Goal: Task Accomplishment & Management: Manage account settings

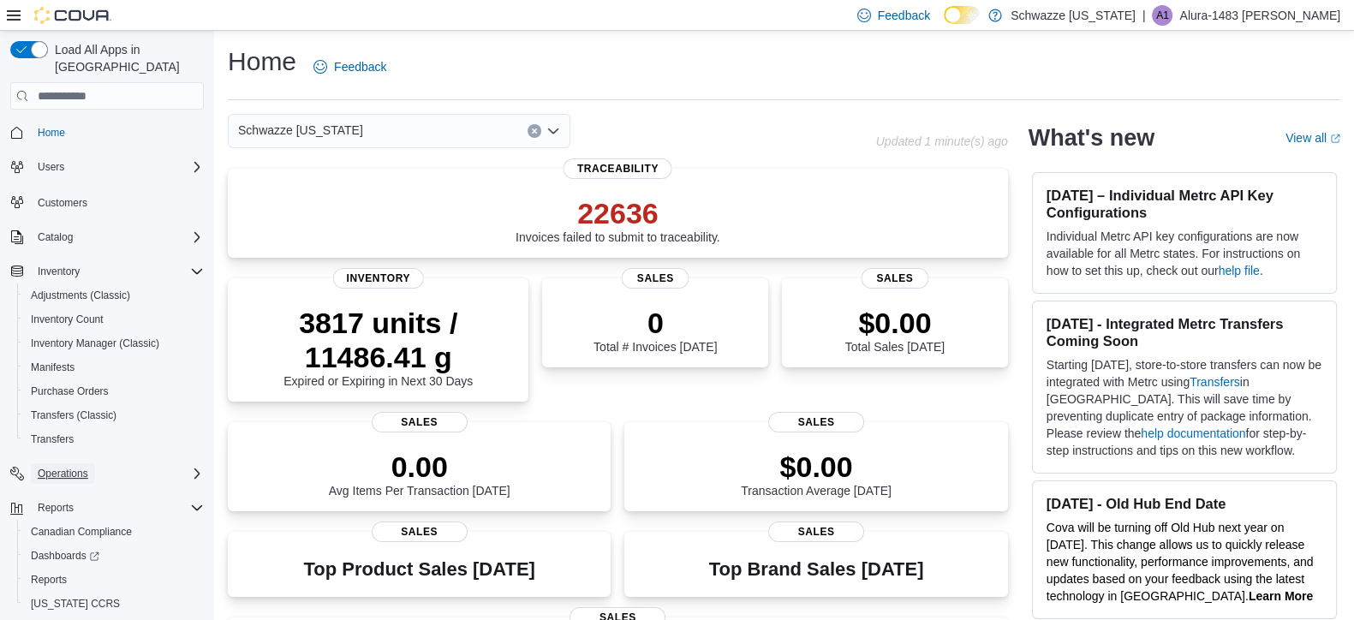
click at [77, 467] on span "Operations" at bounding box center [63, 474] width 51 height 14
click at [54, 491] on span "Cash Management" at bounding box center [74, 498] width 86 height 14
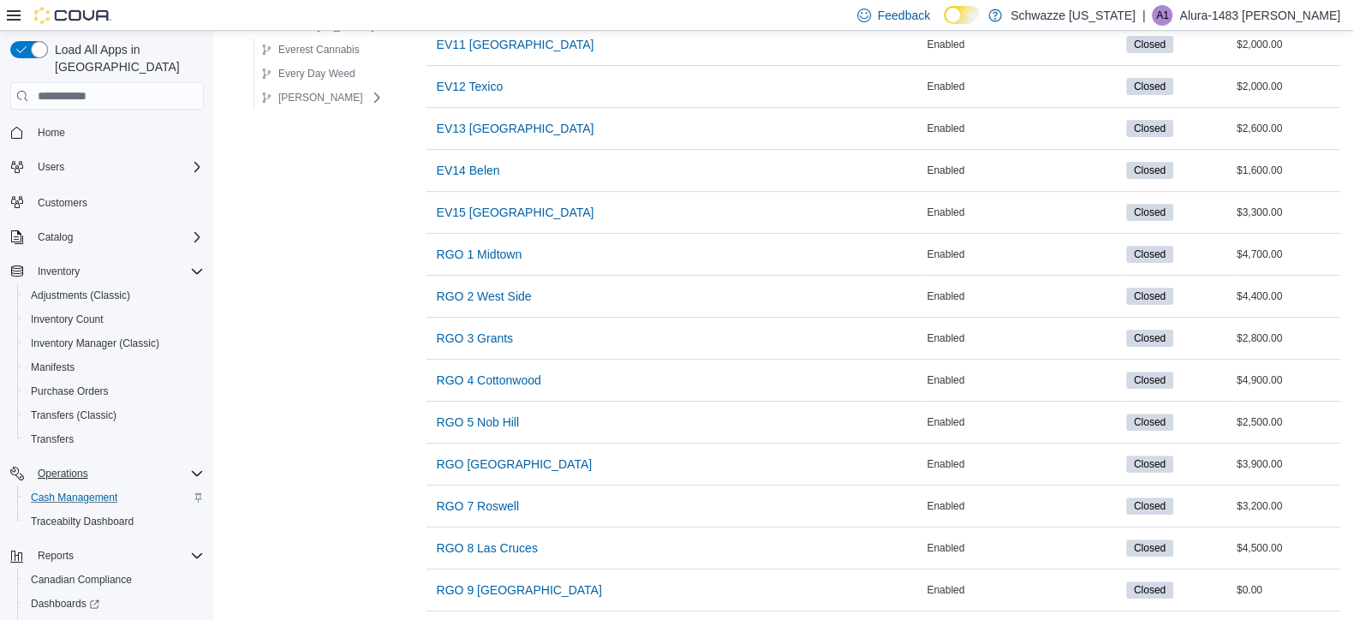
scroll to position [736, 0]
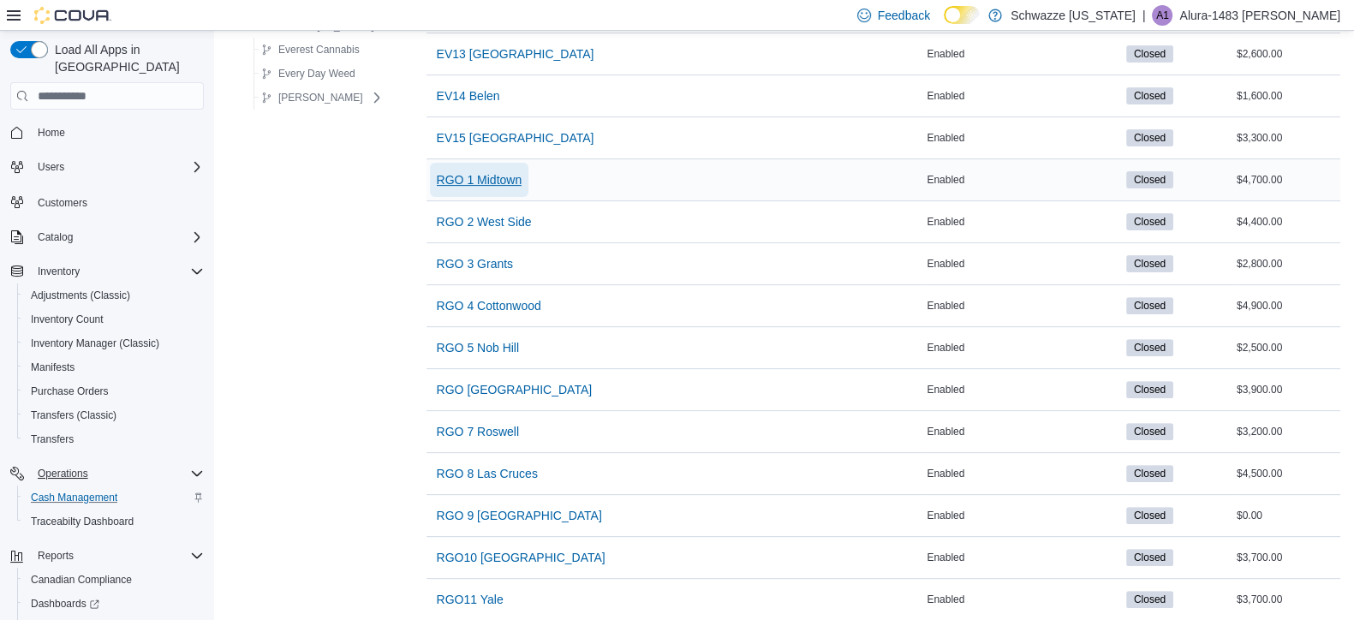
click at [471, 177] on span "RGO 1 Midtown" at bounding box center [480, 179] width 86 height 17
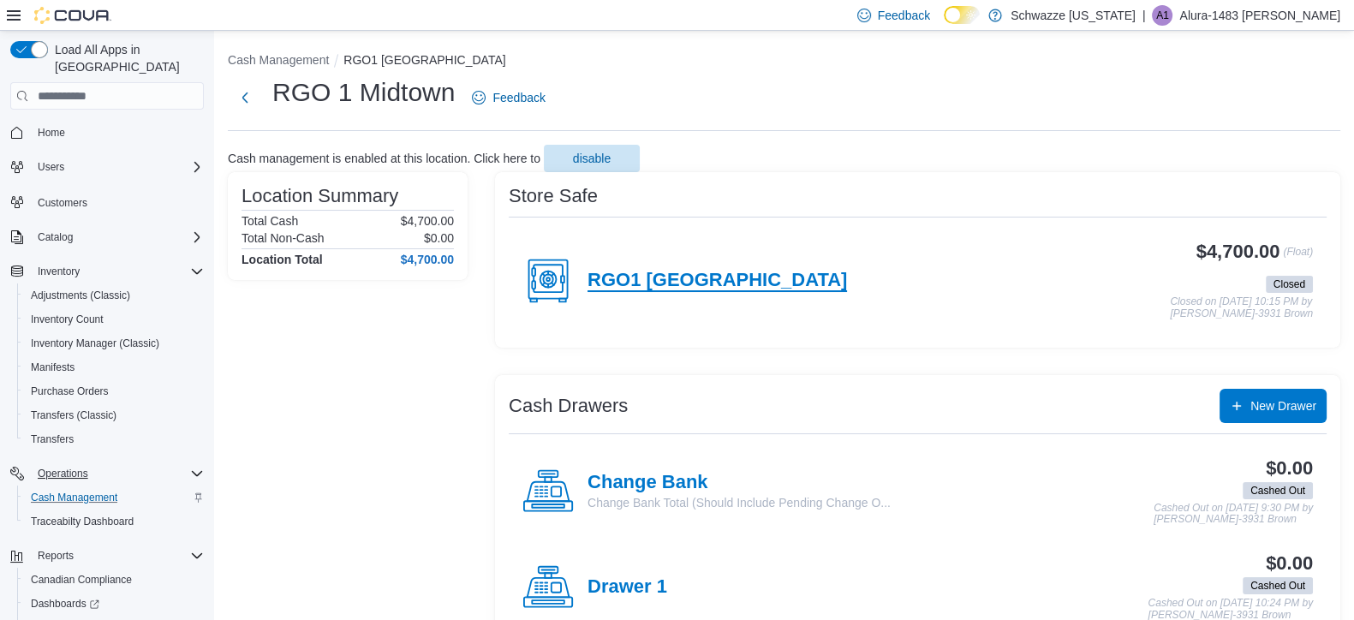
click at [686, 271] on h4 "RGO1 [GEOGRAPHIC_DATA]" at bounding box center [716, 281] width 259 height 22
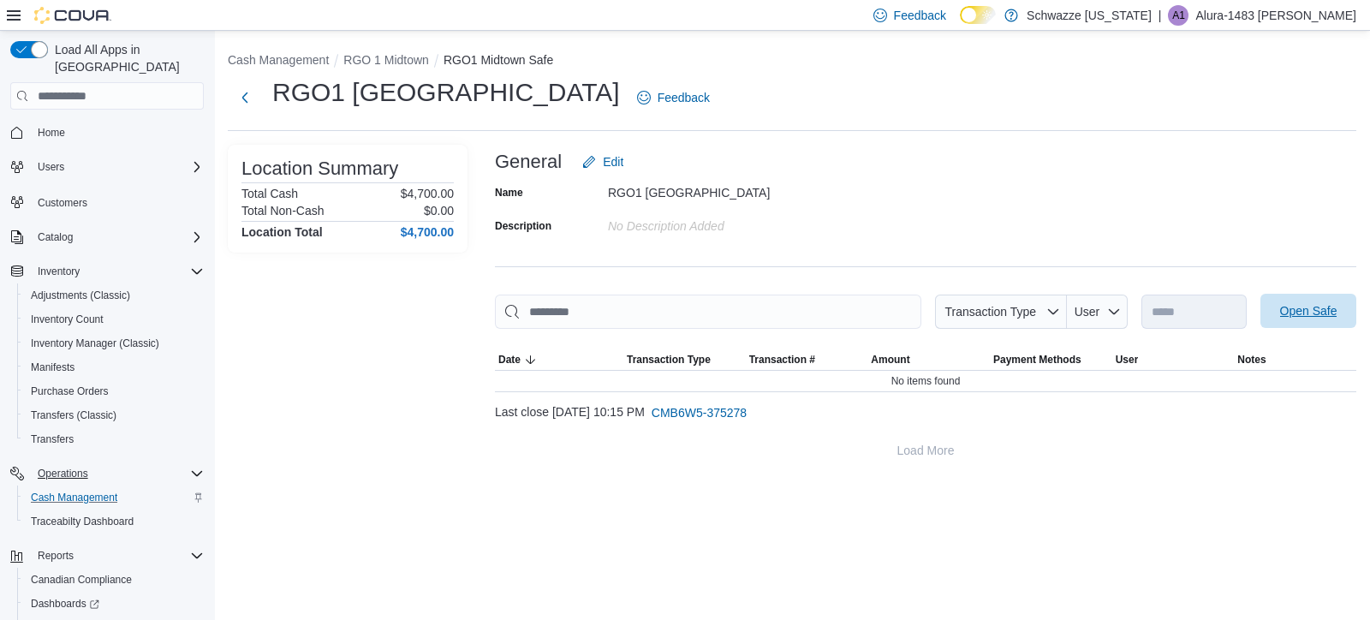
click at [1331, 320] on span "Open Safe" at bounding box center [1308, 311] width 75 height 34
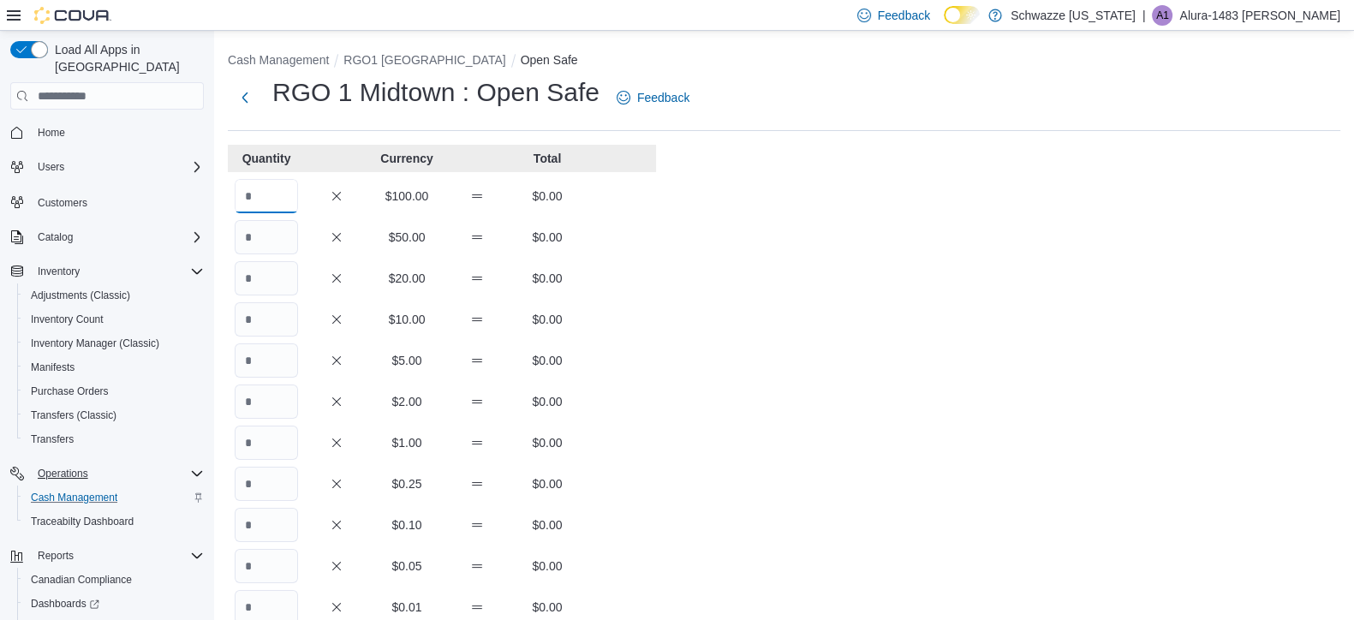
click at [270, 200] on input "Quantity" at bounding box center [266, 196] width 63 height 34
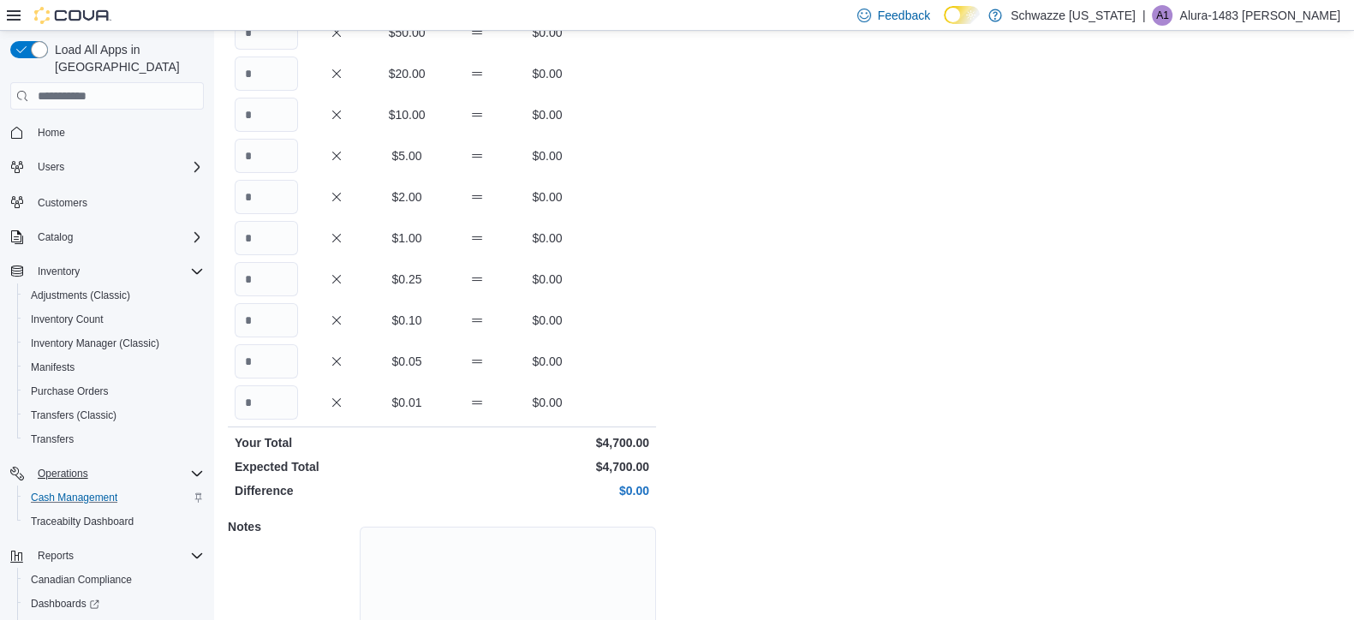
scroll to position [304, 0]
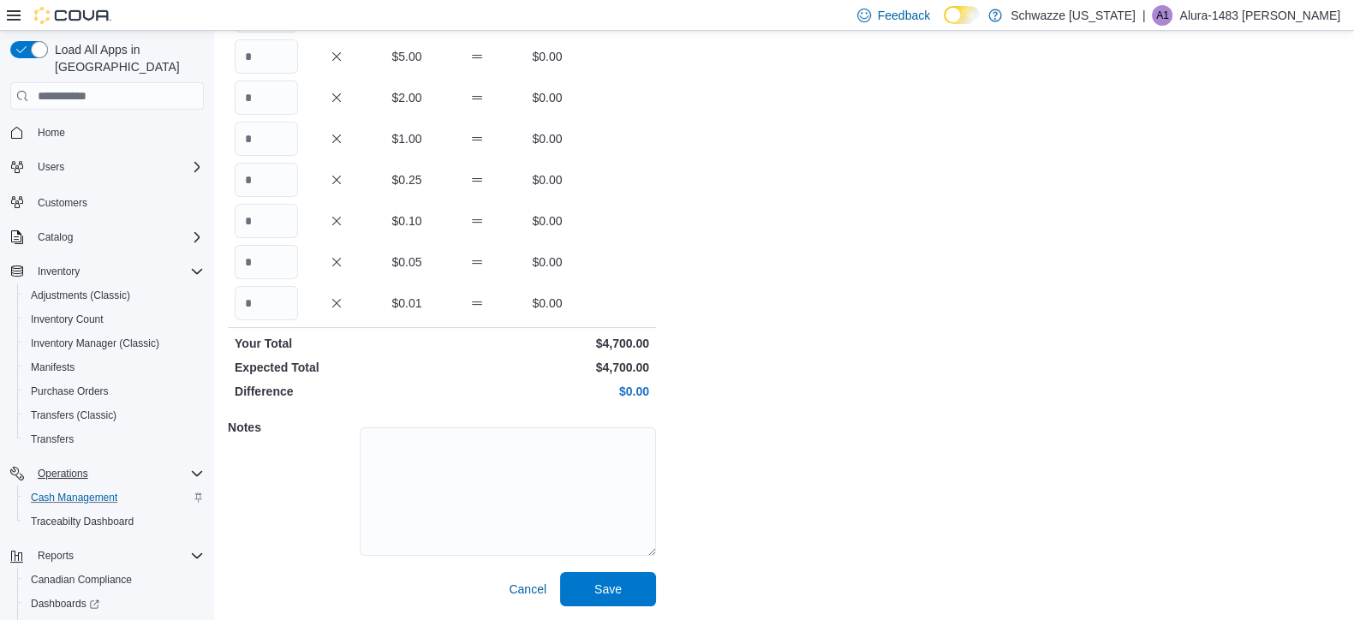
type input "**"
click at [594, 591] on span "Save" at bounding box center [607, 588] width 27 height 17
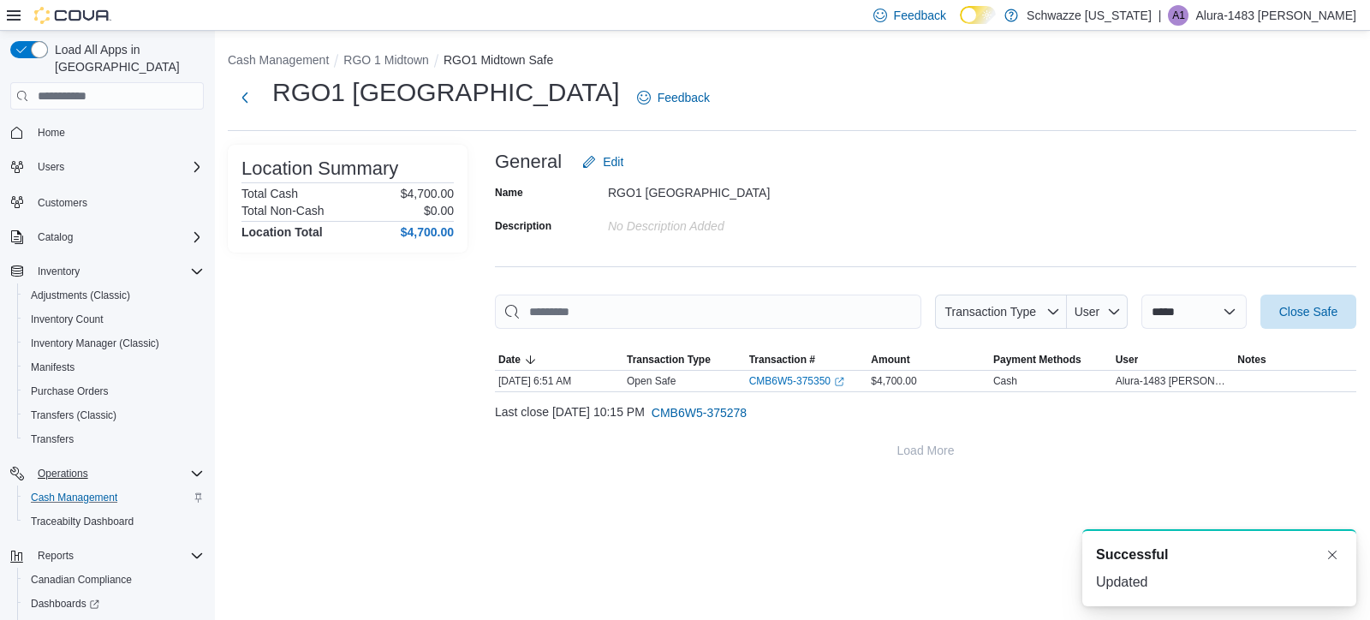
click at [377, 62] on button "RGO 1 Midtown" at bounding box center [386, 60] width 86 height 14
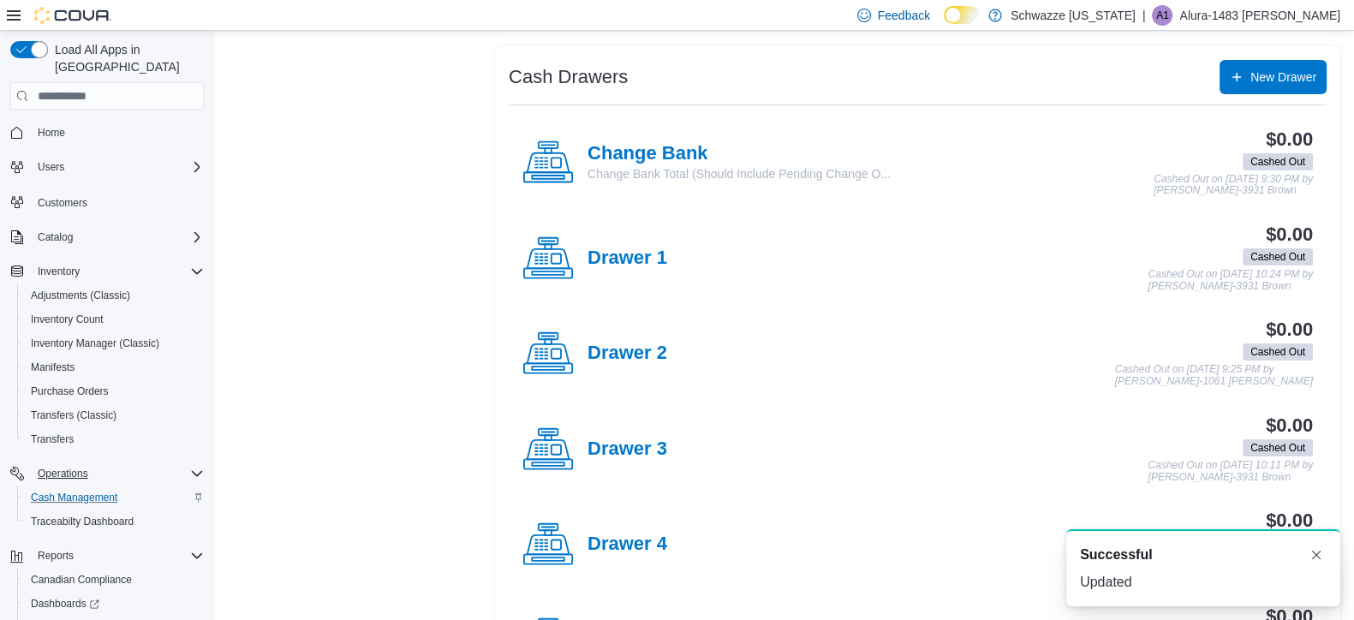
scroll to position [342, 0]
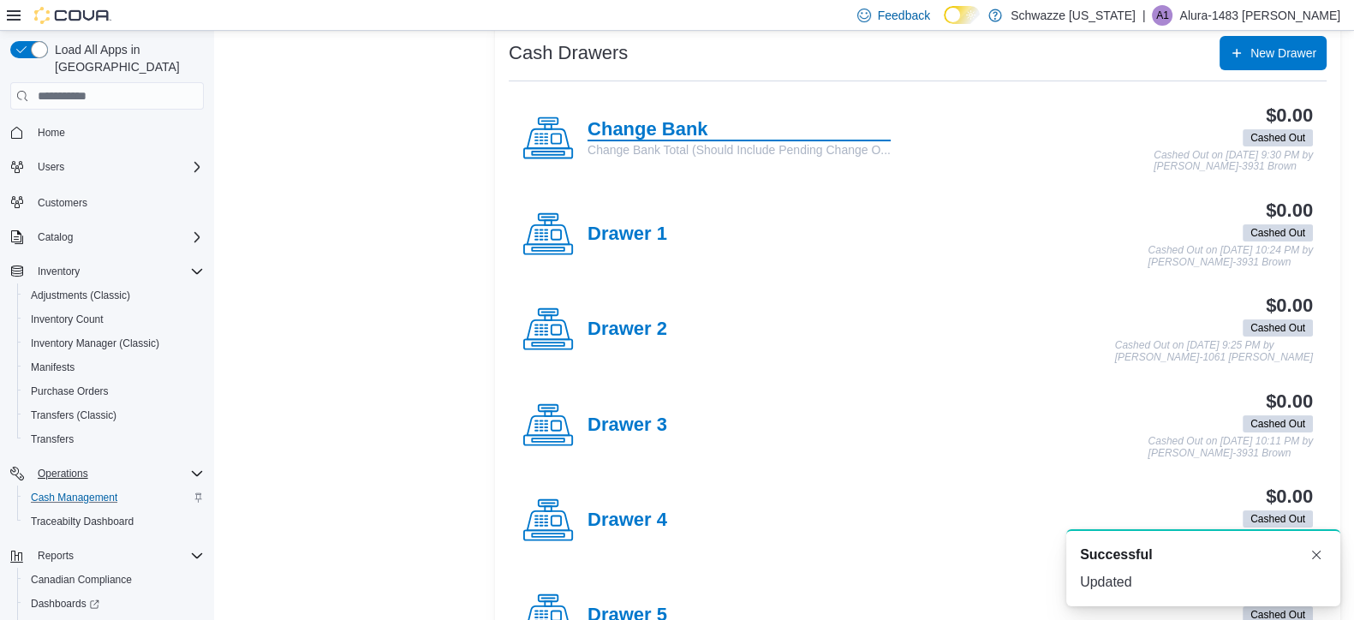
click at [646, 119] on h4 "Change Bank" at bounding box center [738, 130] width 303 height 22
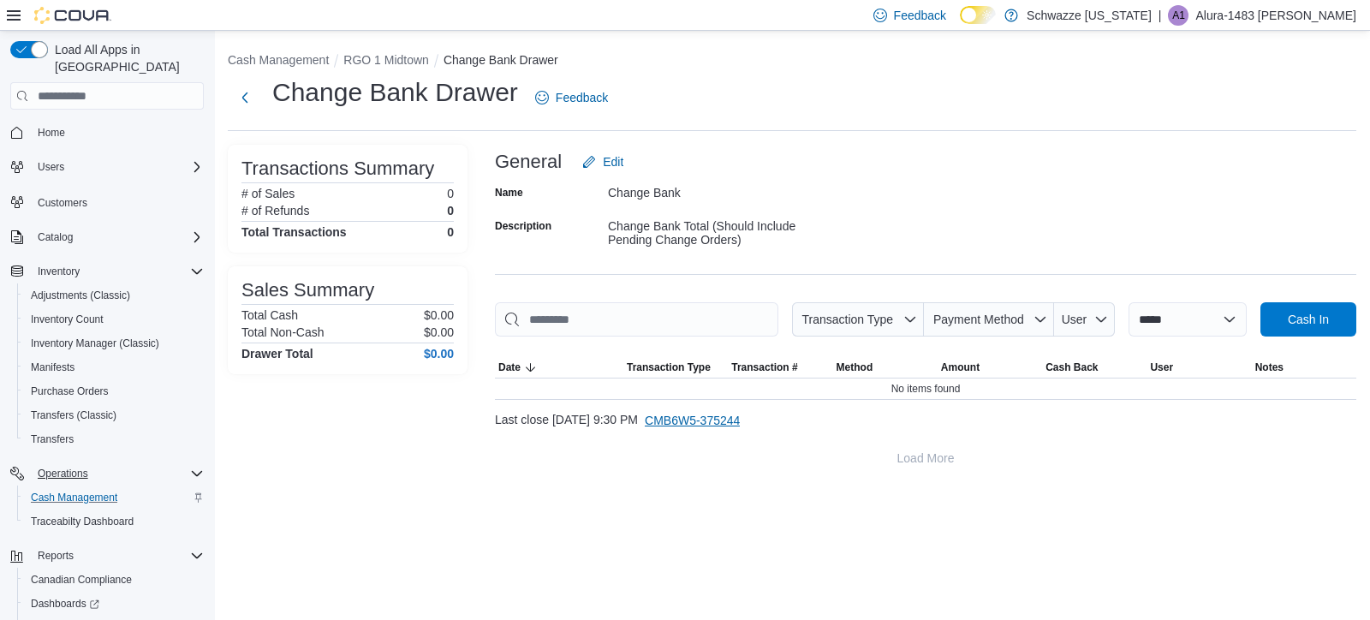
click at [733, 429] on span "CMB6W5-375244" at bounding box center [692, 420] width 95 height 34
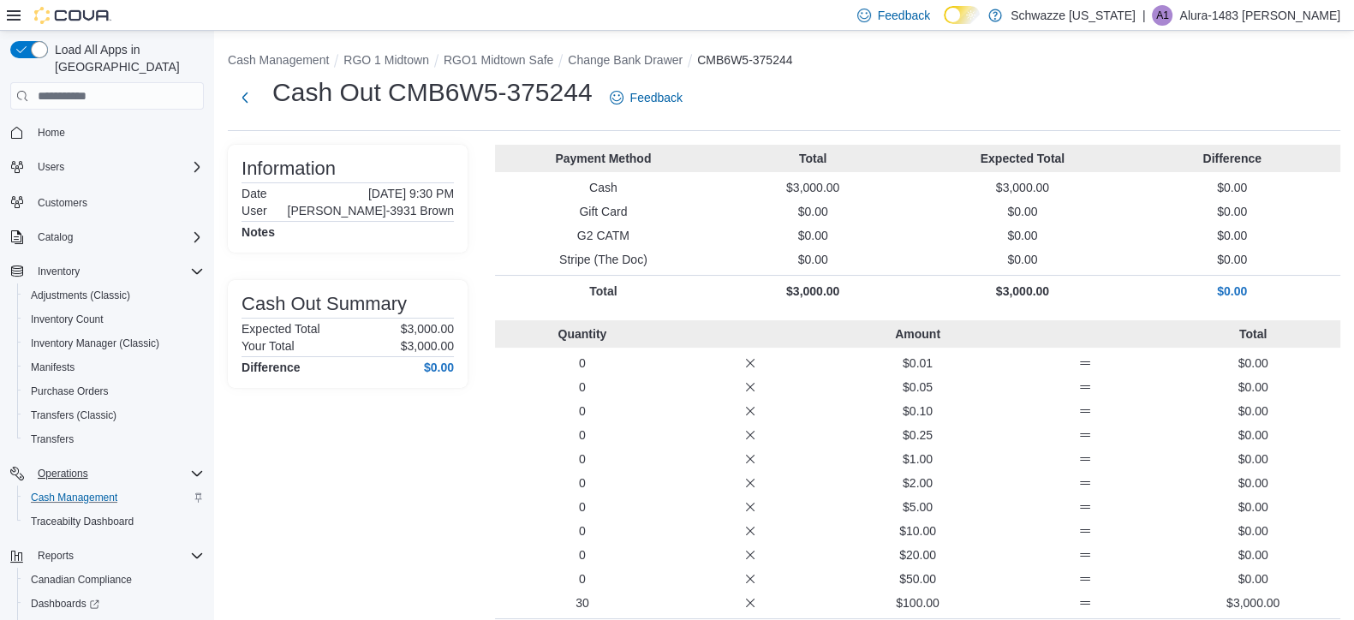
click at [631, 57] on button "Change Bank Drawer" at bounding box center [625, 60] width 115 height 14
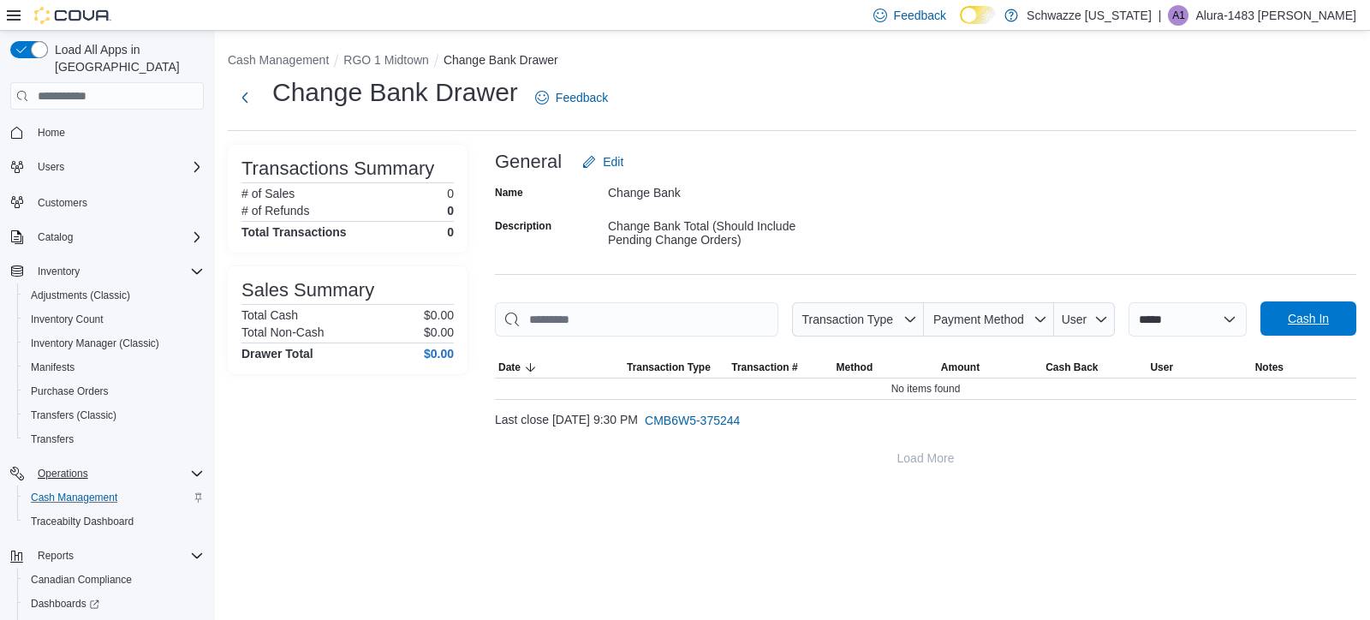
click at [1312, 319] on span "Cash In" at bounding box center [1308, 318] width 41 height 17
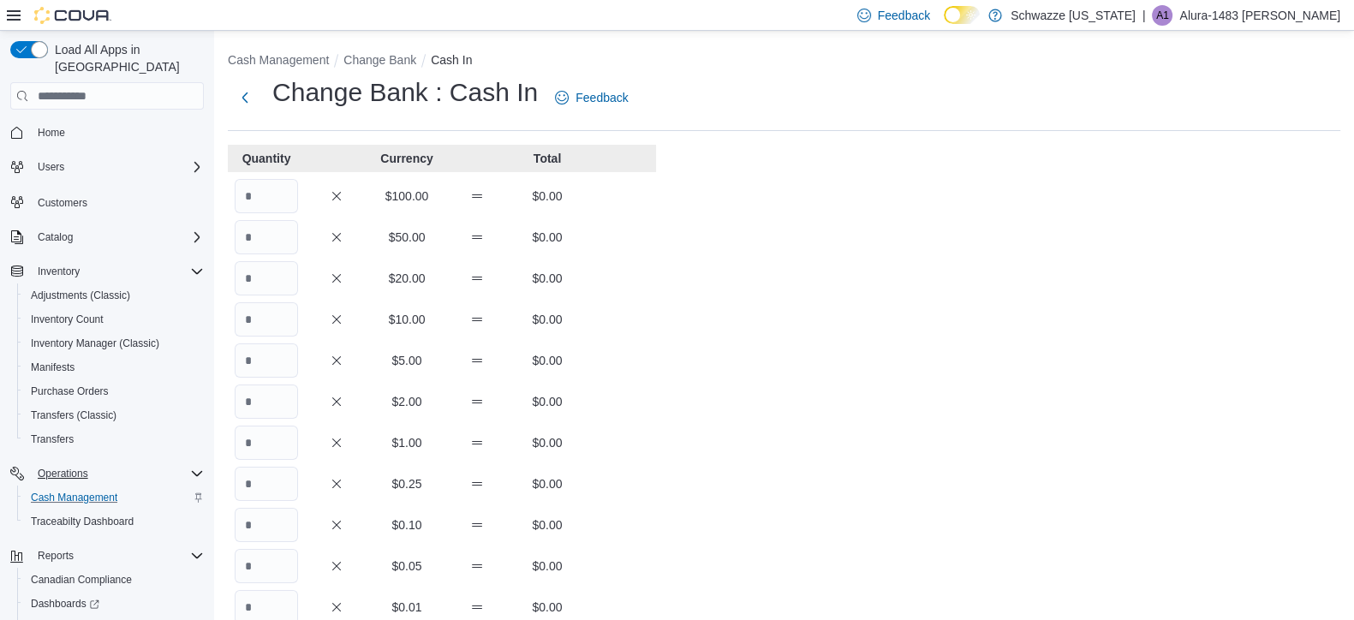
click at [283, 201] on input "Quantity" at bounding box center [266, 196] width 63 height 34
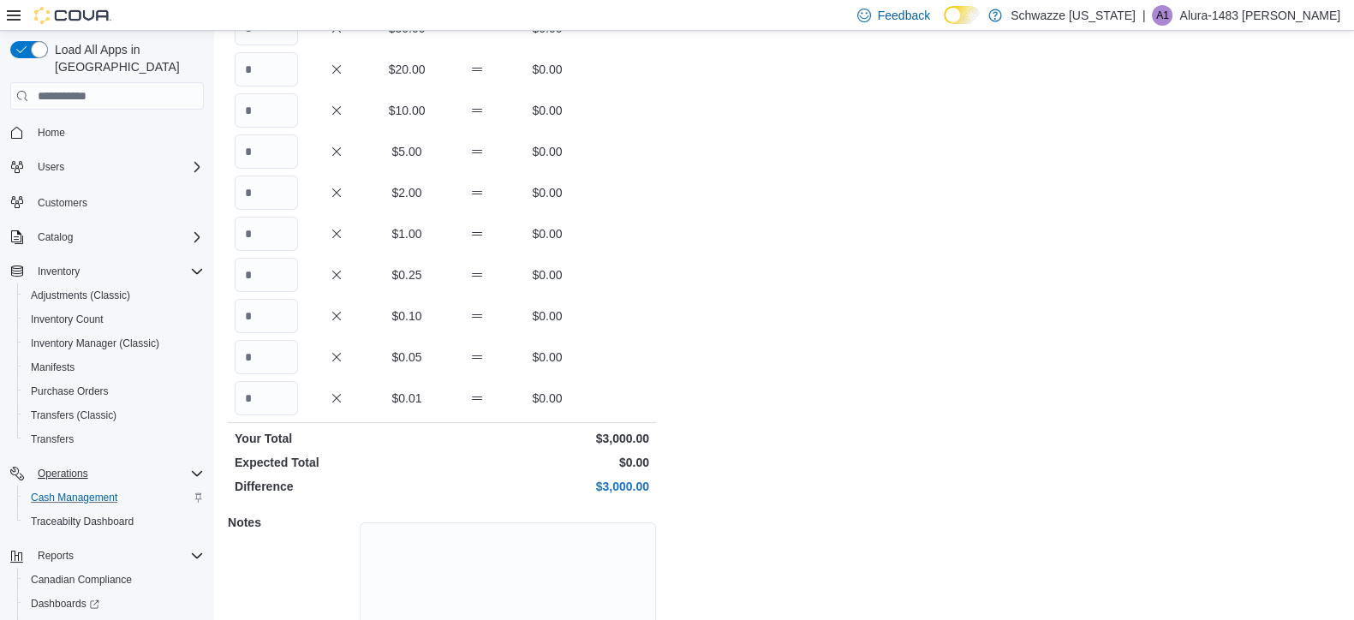
scroll to position [304, 0]
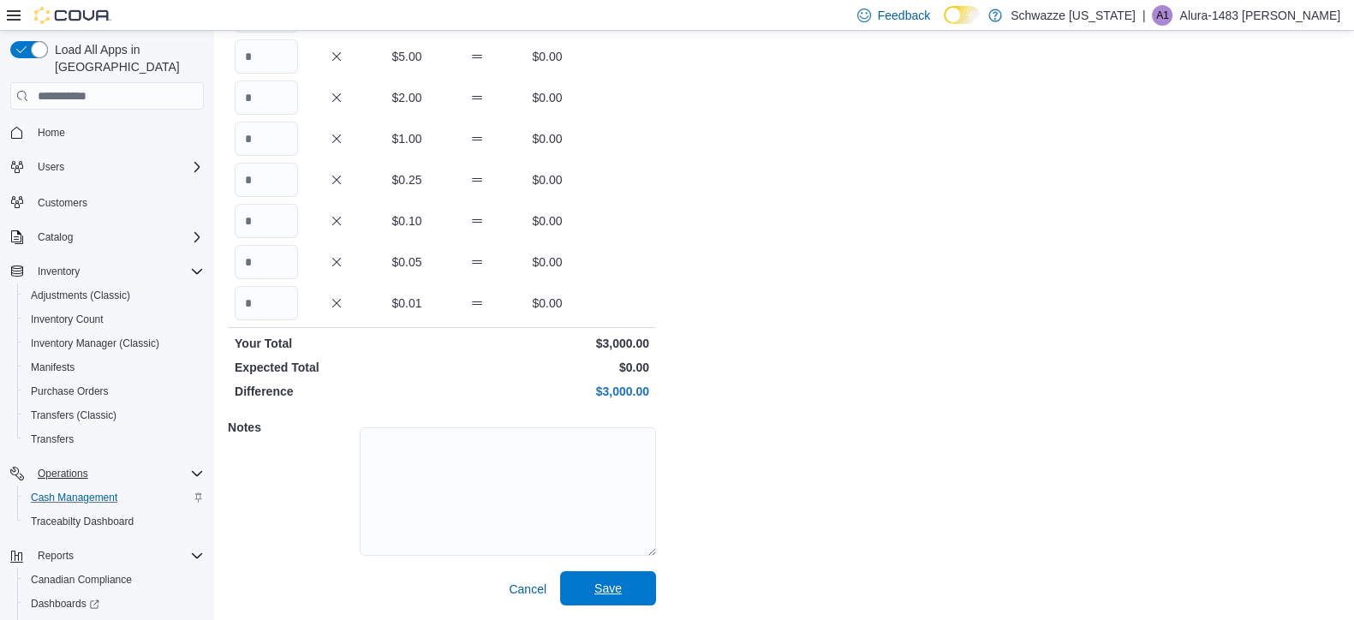
type input "**"
click at [621, 585] on span "Save" at bounding box center [607, 588] width 27 height 17
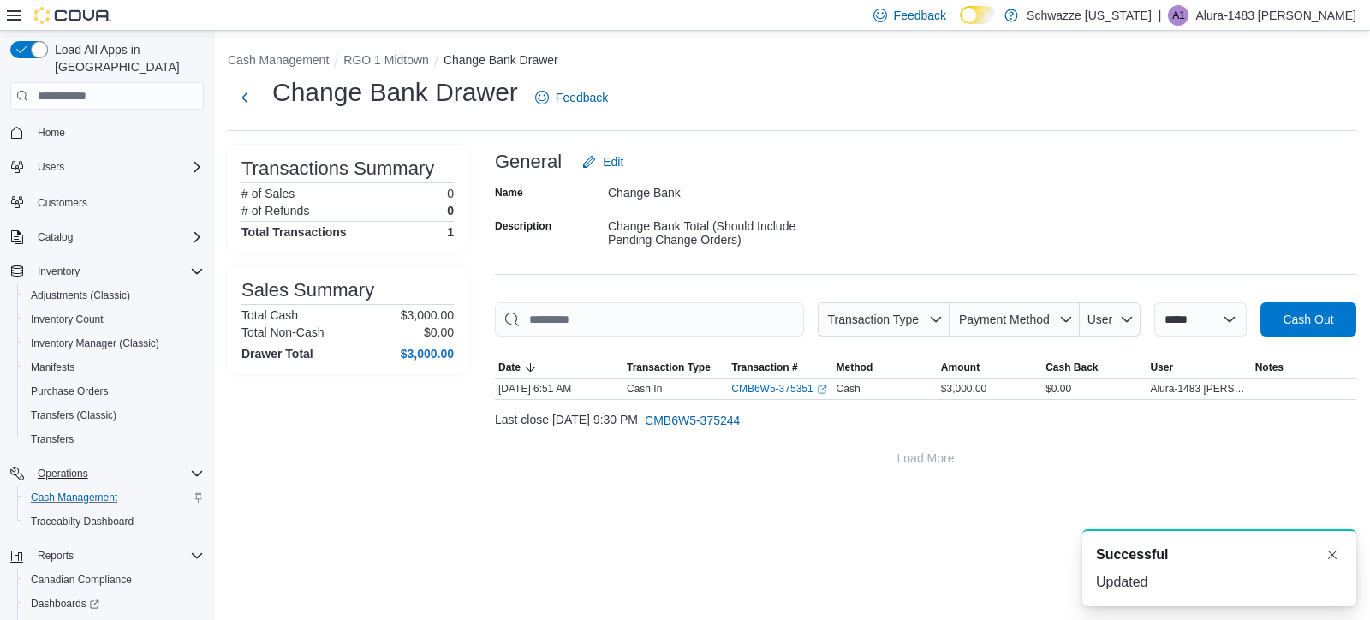
click at [381, 78] on h1 "Change Bank Drawer" at bounding box center [395, 92] width 246 height 34
click at [399, 53] on button "RGO 1 Midtown" at bounding box center [386, 60] width 86 height 14
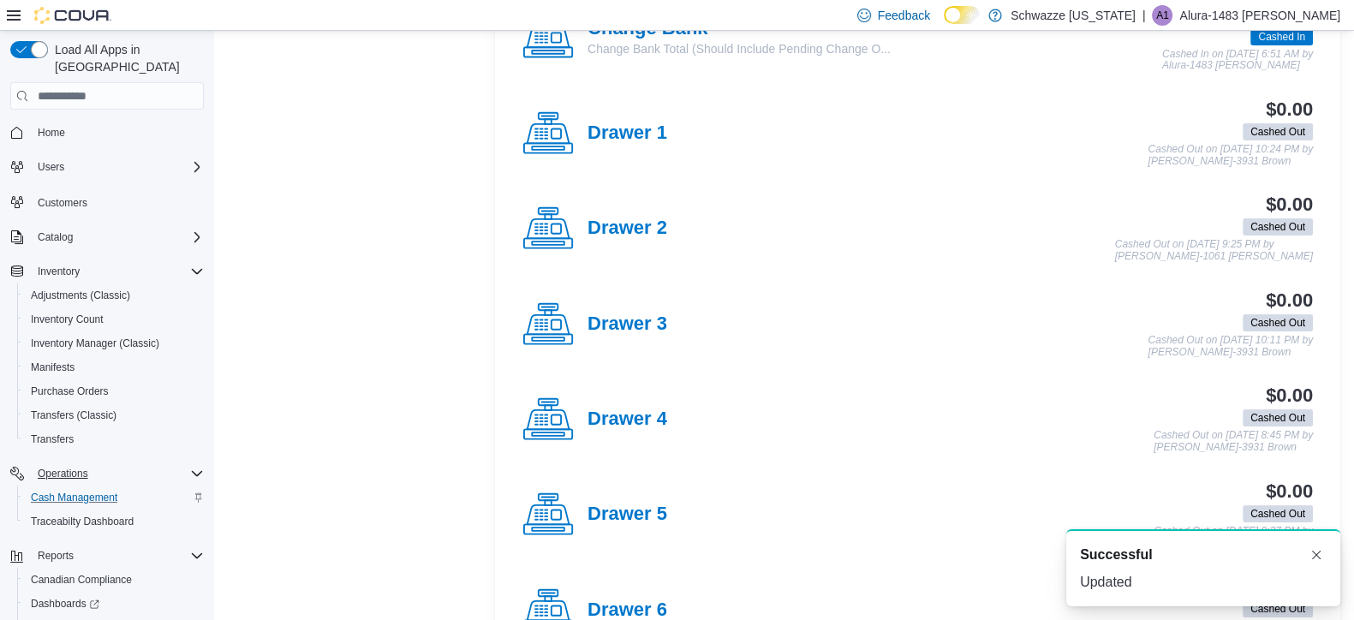
scroll to position [442, 0]
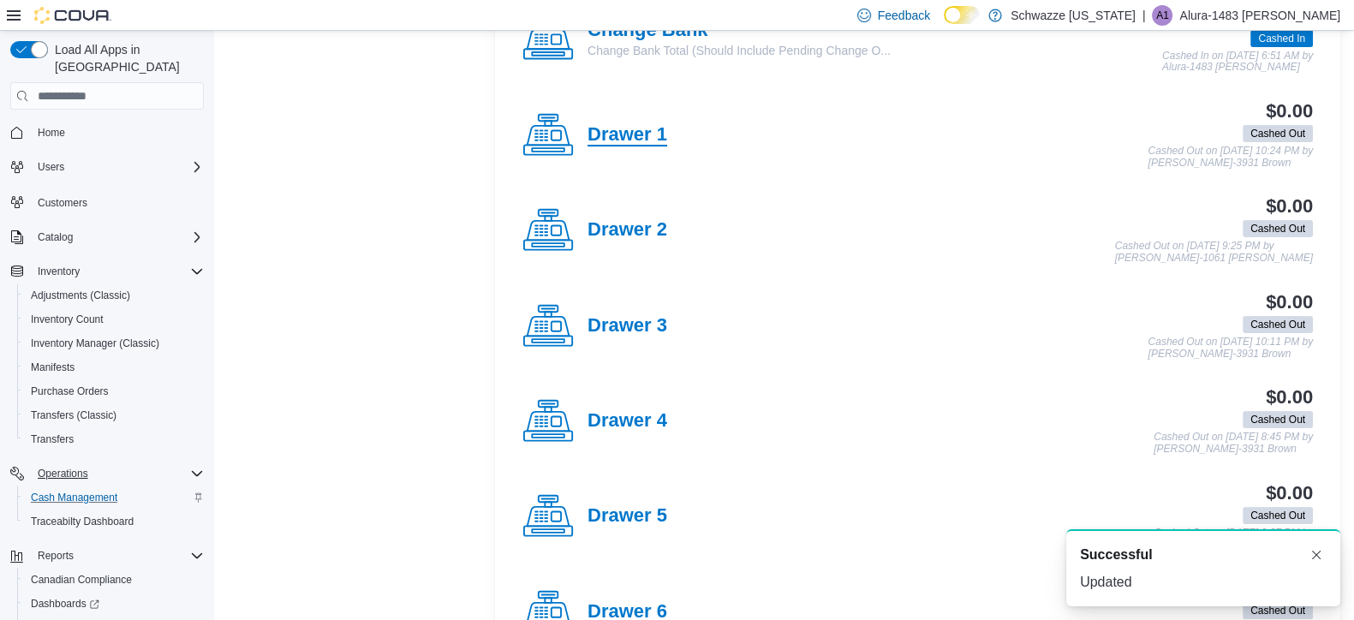
click at [621, 143] on h4 "Drawer 1" at bounding box center [627, 135] width 80 height 22
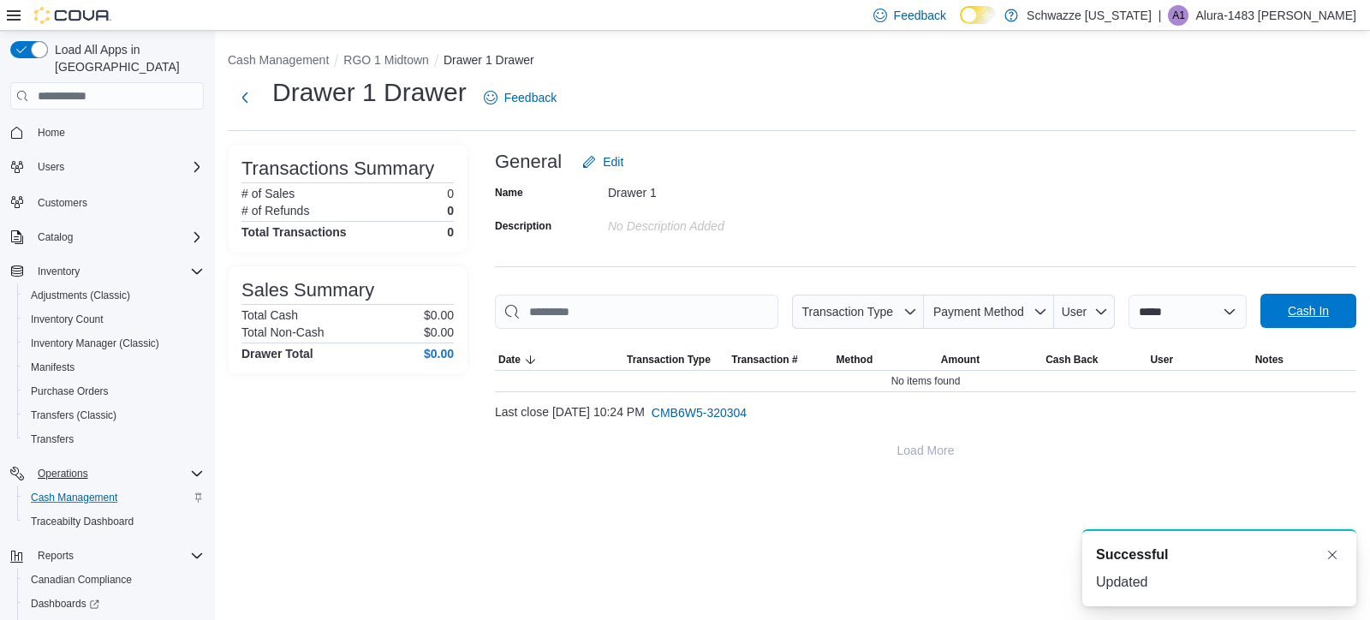
click at [1312, 300] on span "Cash In" at bounding box center [1308, 311] width 75 height 34
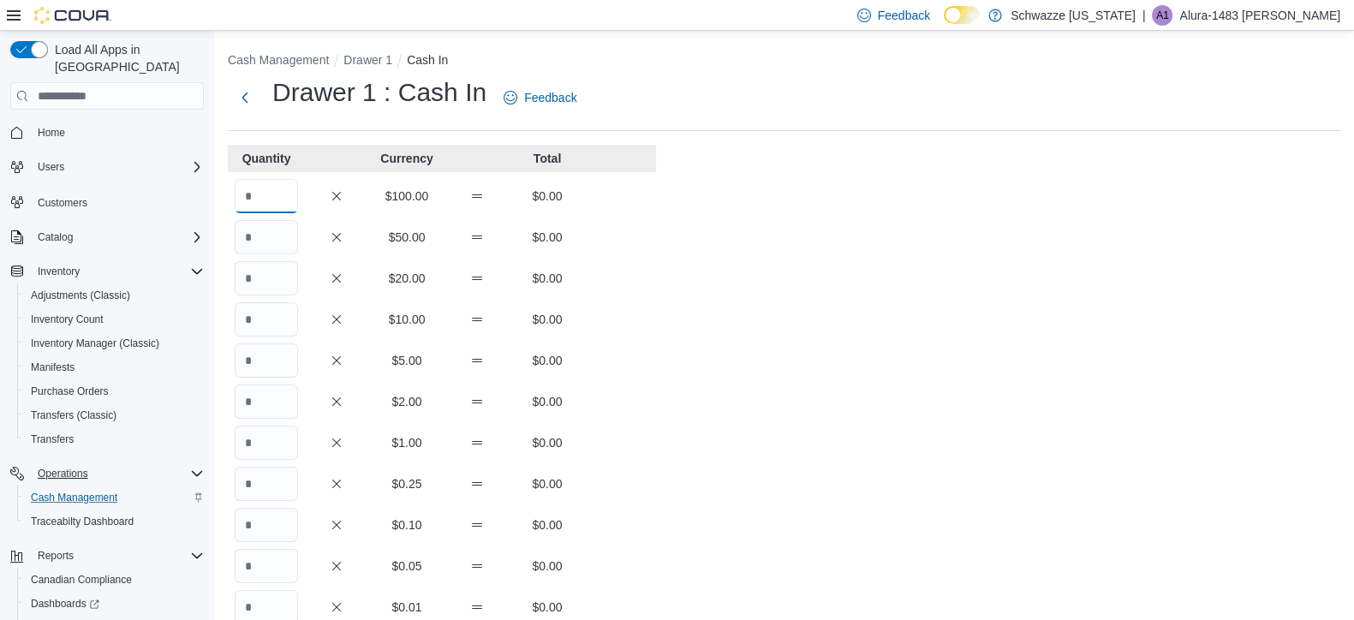
click at [270, 201] on input "Quantity" at bounding box center [266, 196] width 63 height 34
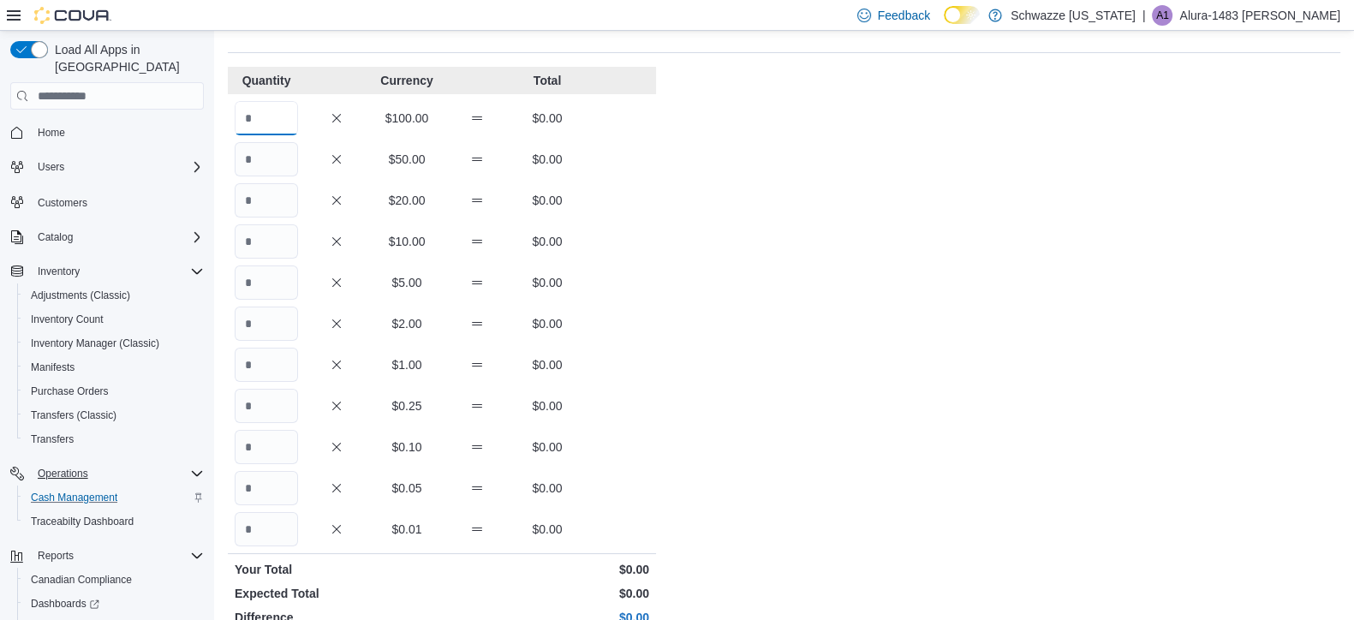
scroll to position [119, 0]
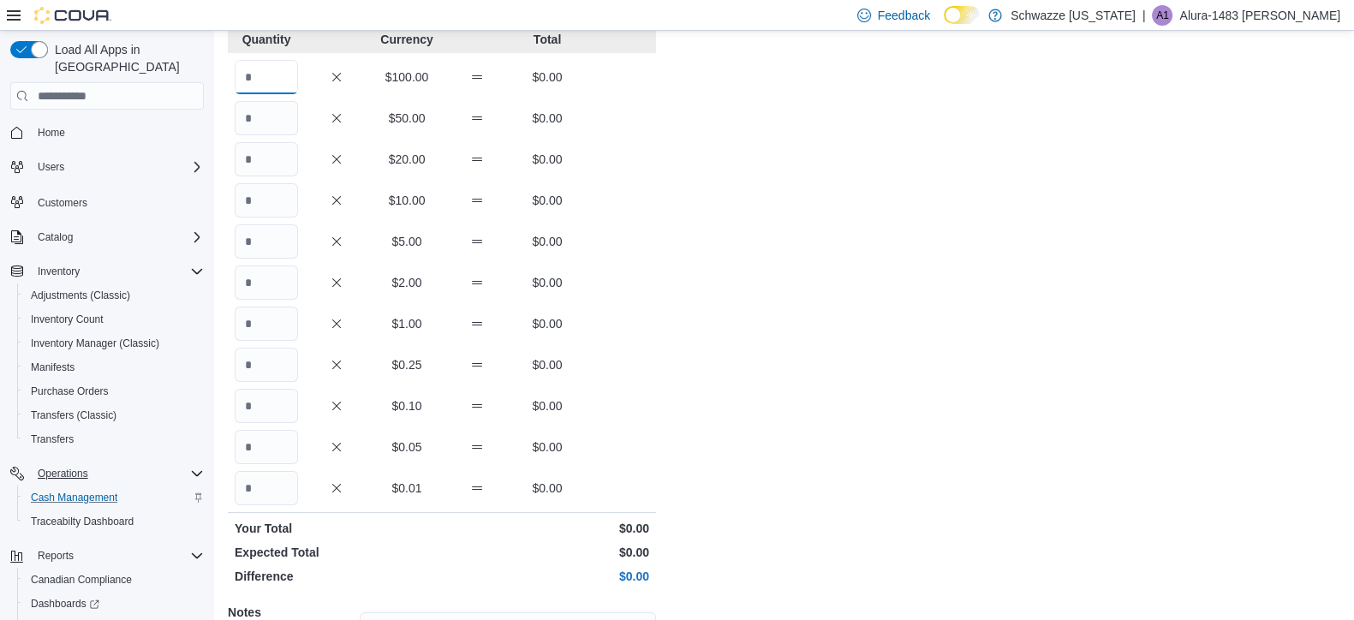
type input "*"
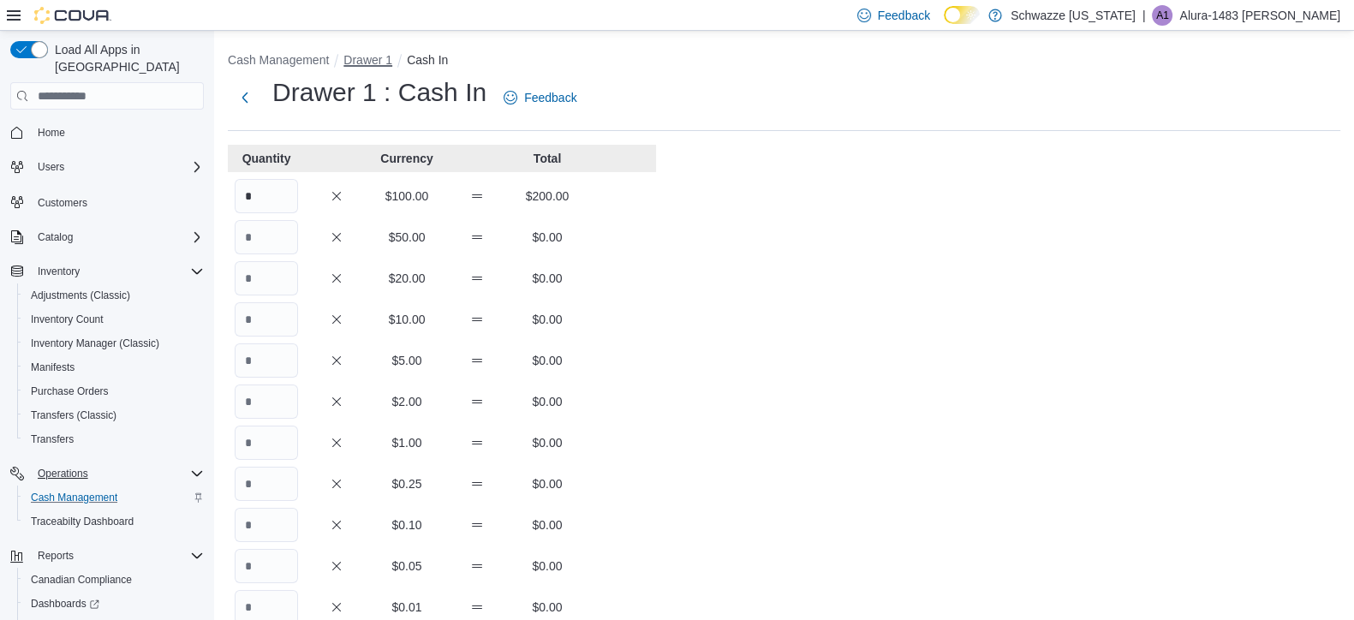
click at [353, 61] on button "Drawer 1" at bounding box center [367, 60] width 49 height 14
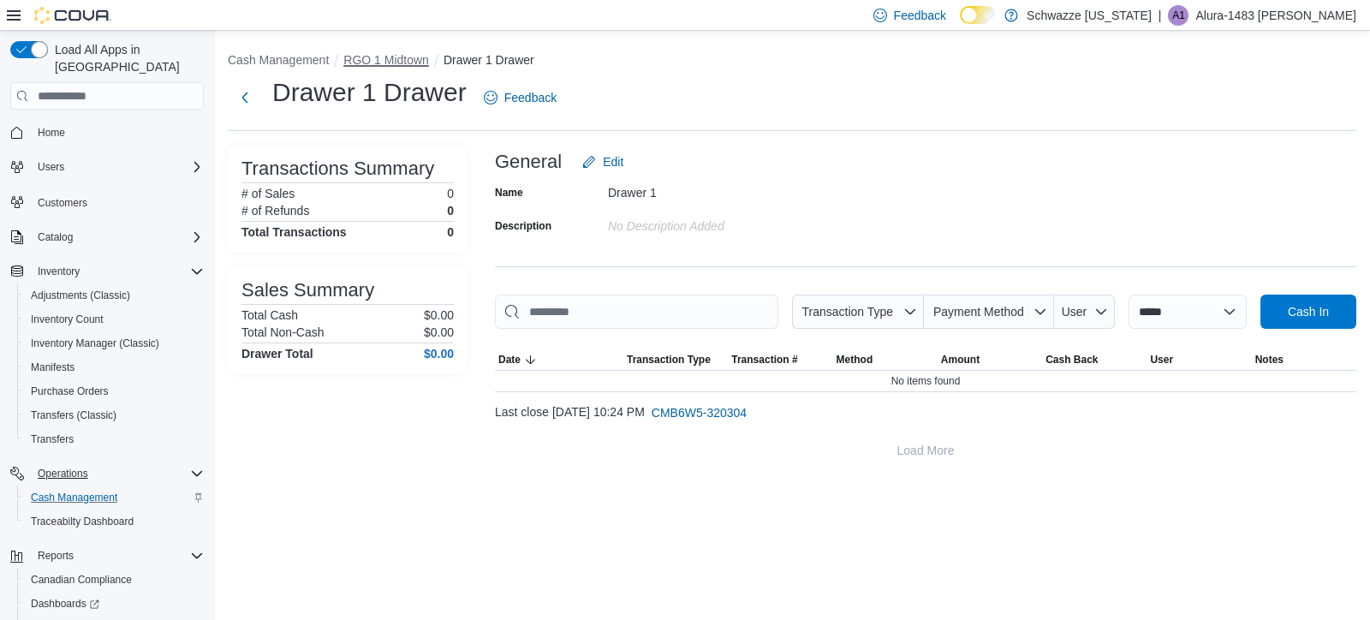
click at [389, 59] on button "RGO 1 Midtown" at bounding box center [386, 60] width 86 height 14
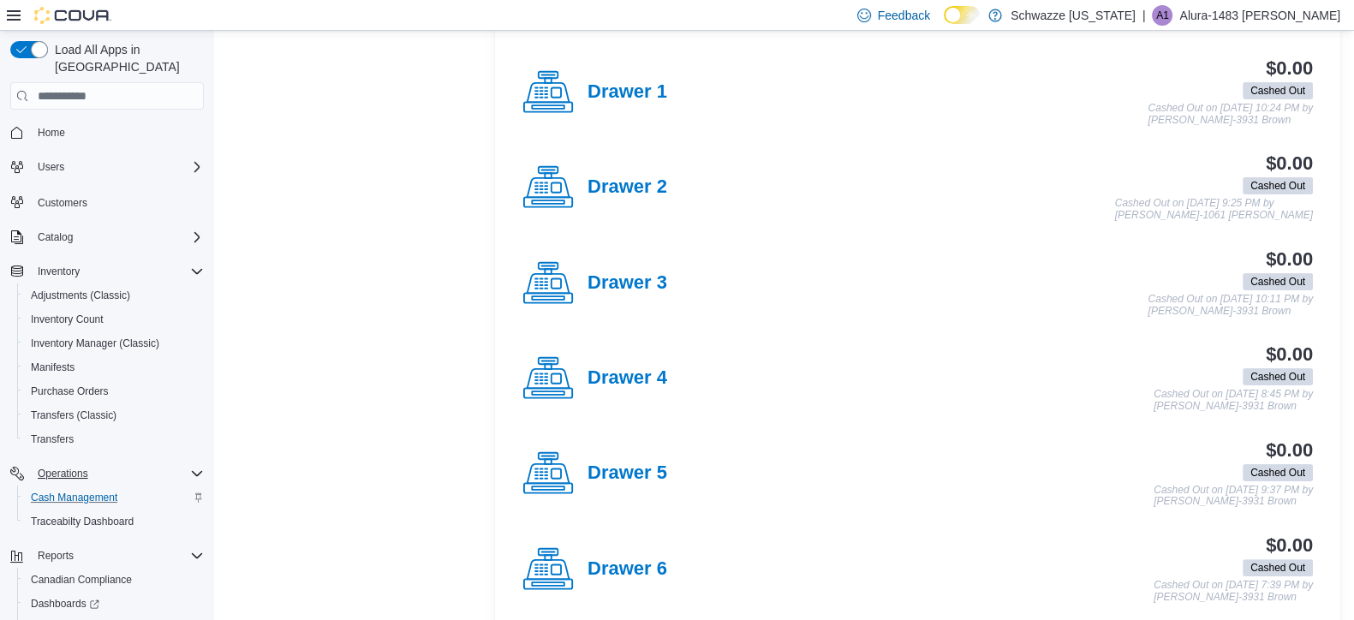
scroll to position [501, 0]
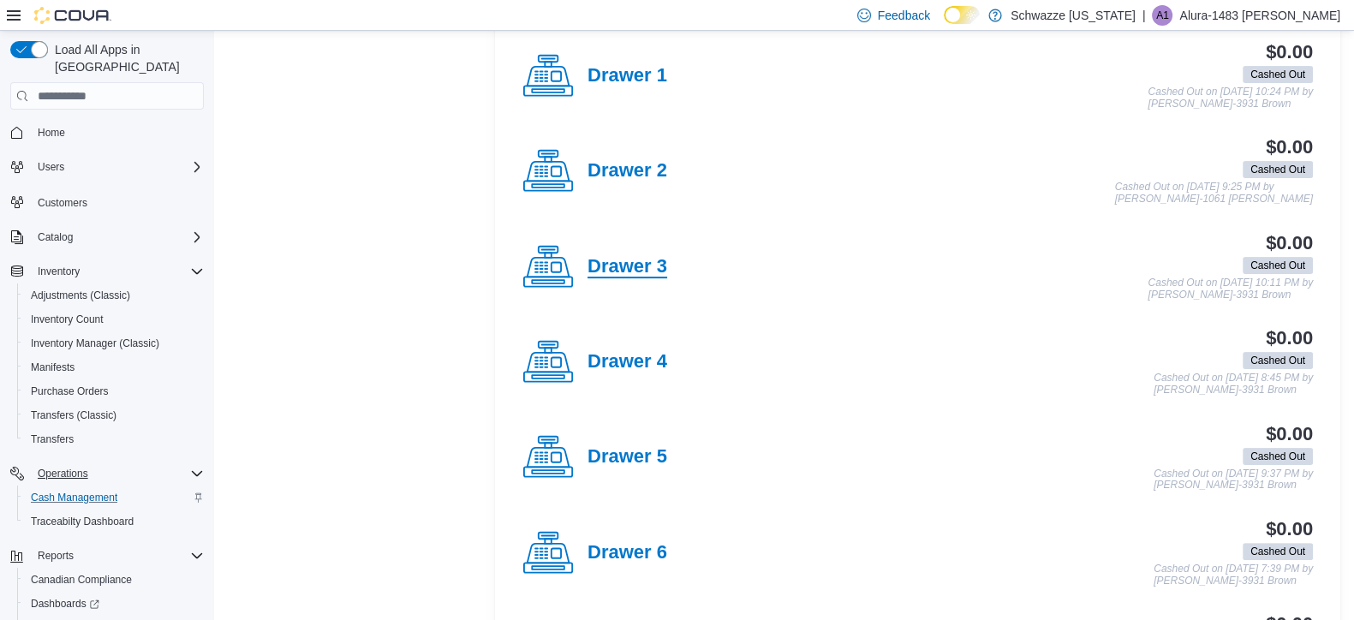
click at [610, 269] on h4 "Drawer 3" at bounding box center [627, 267] width 80 height 22
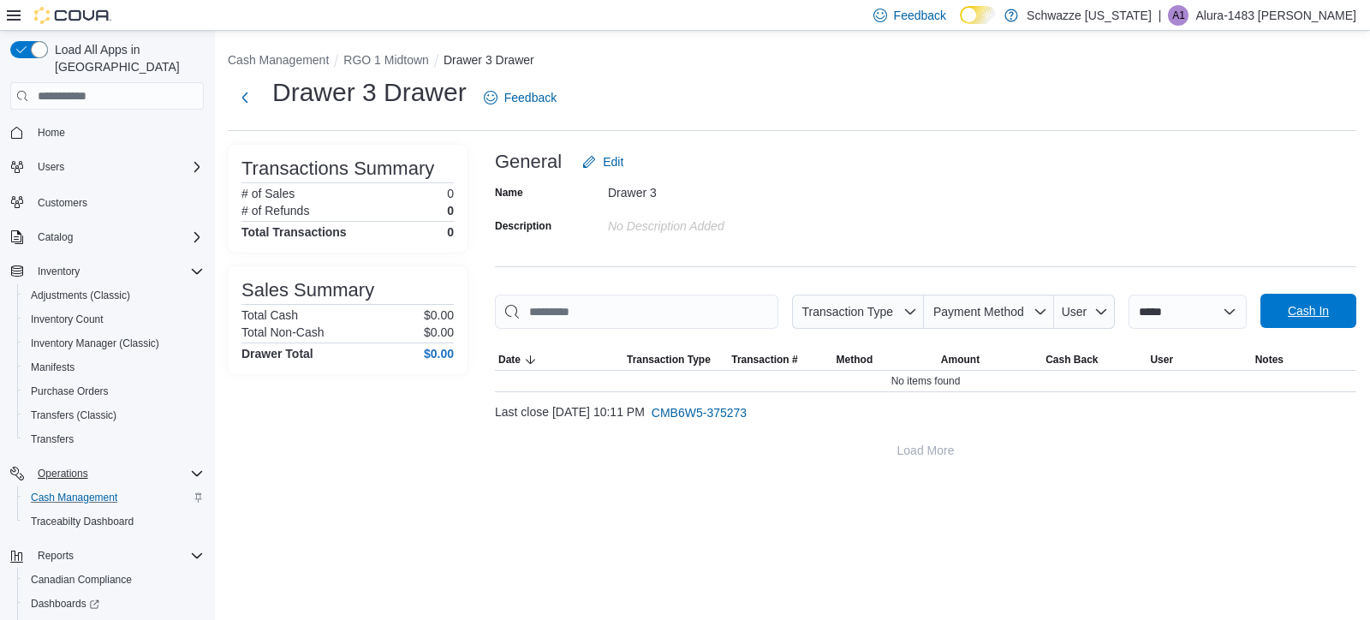
click at [1315, 324] on span "Cash In" at bounding box center [1308, 311] width 75 height 34
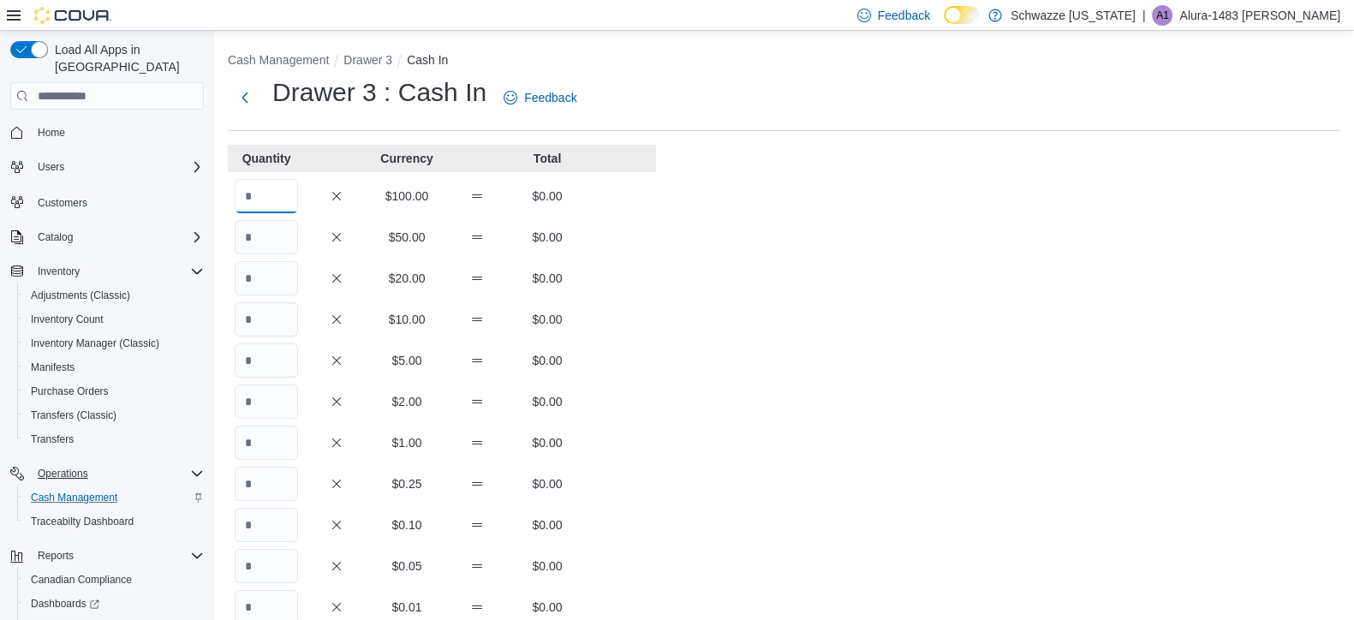
click at [294, 202] on input "Quantity" at bounding box center [266, 196] width 63 height 34
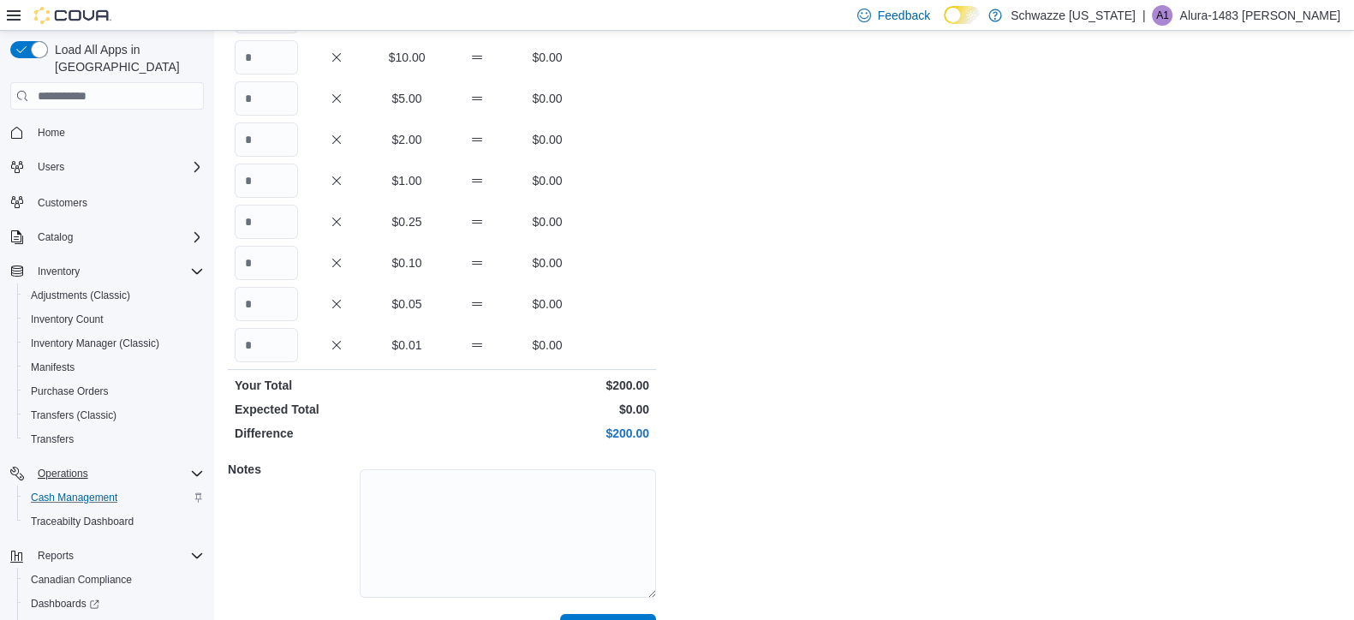
scroll to position [304, 0]
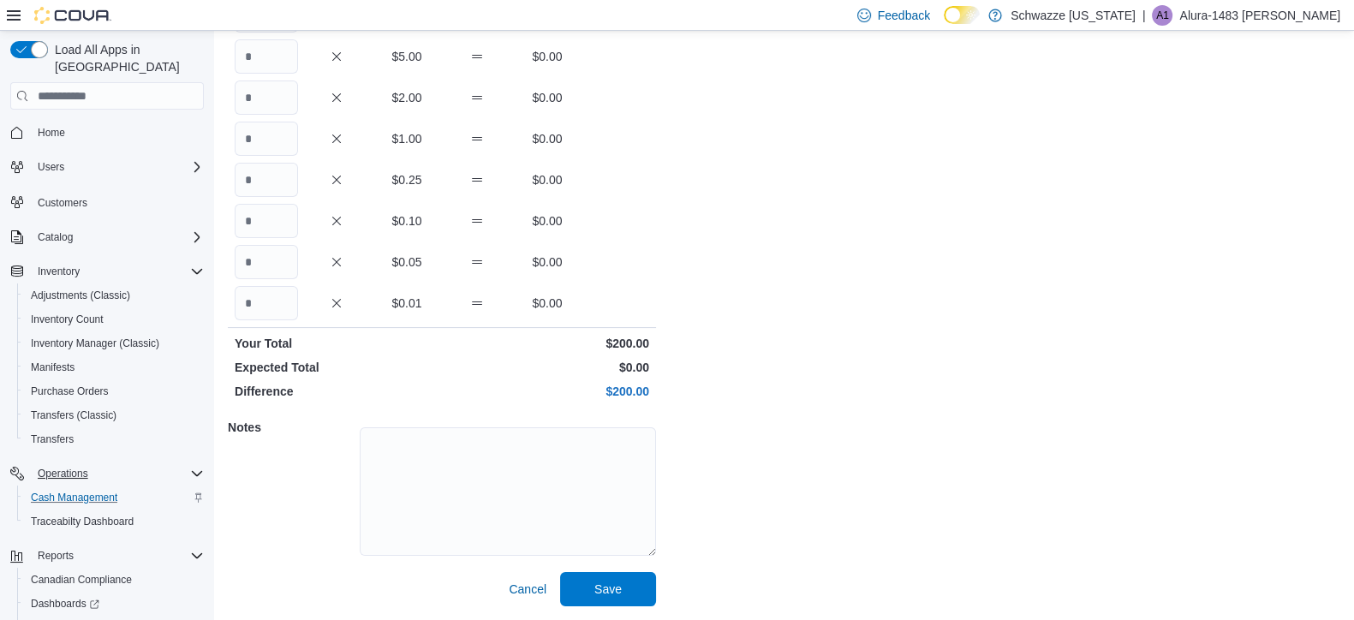
type input "*"
click at [612, 601] on span "Save" at bounding box center [607, 588] width 75 height 34
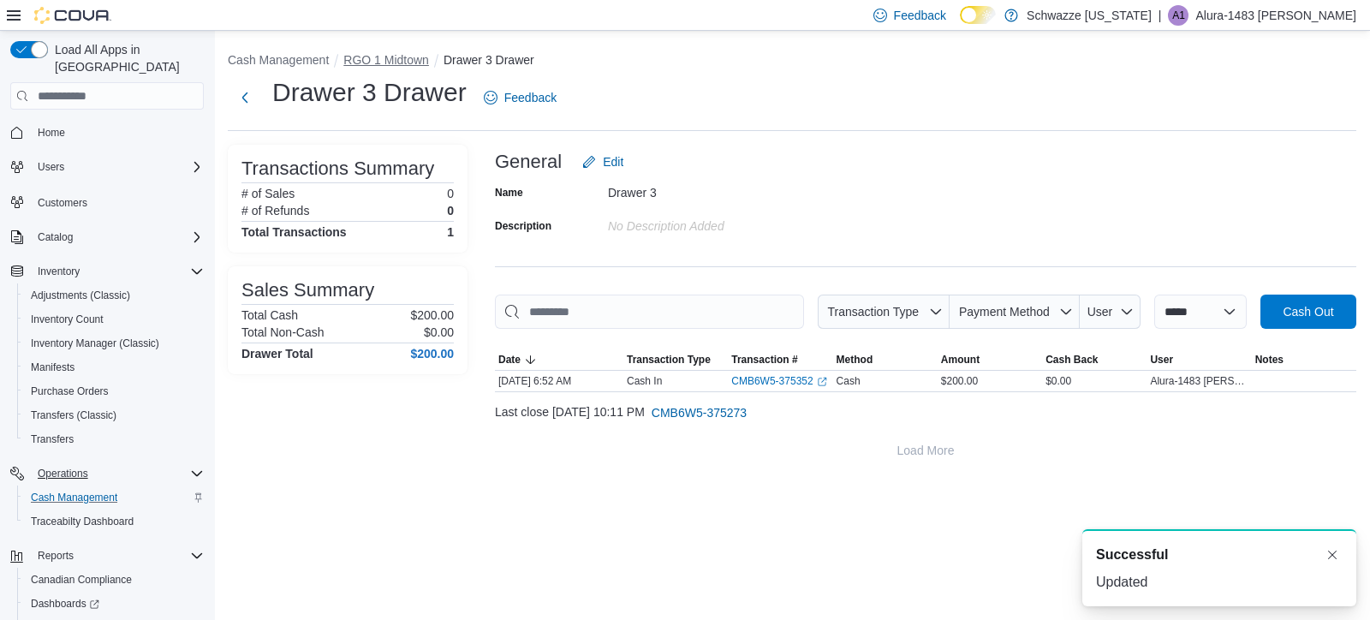
click at [418, 62] on button "RGO 1 Midtown" at bounding box center [386, 60] width 86 height 14
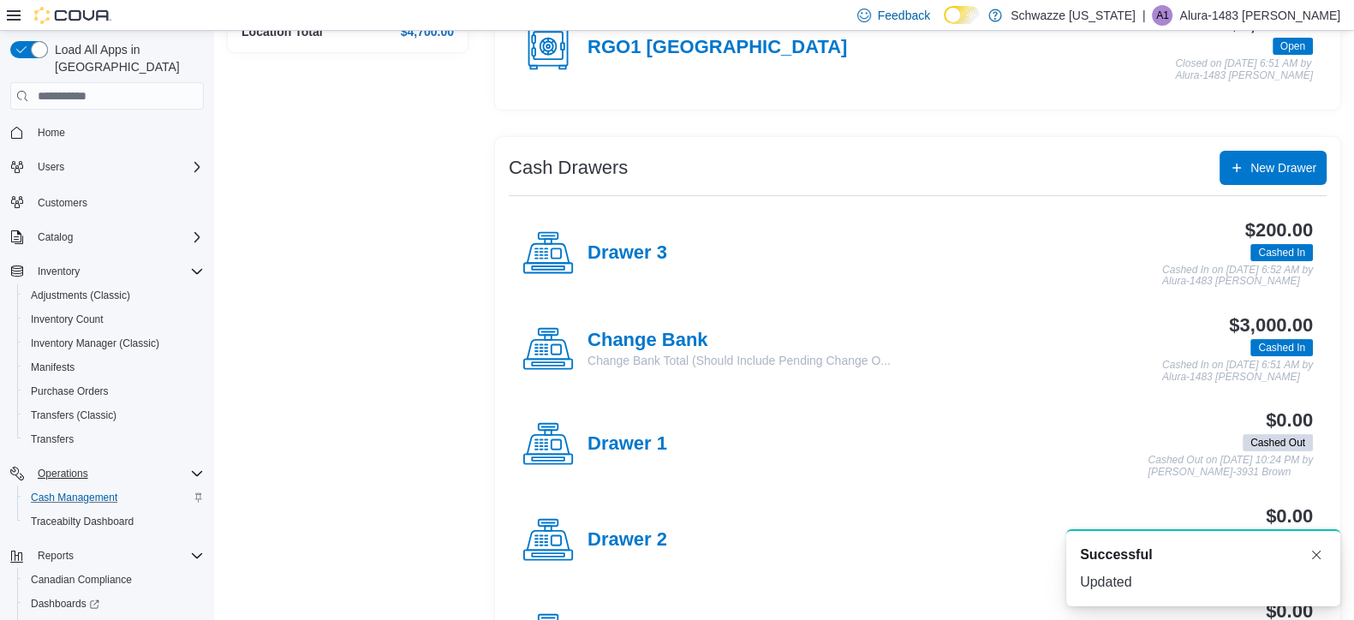
scroll to position [886, 0]
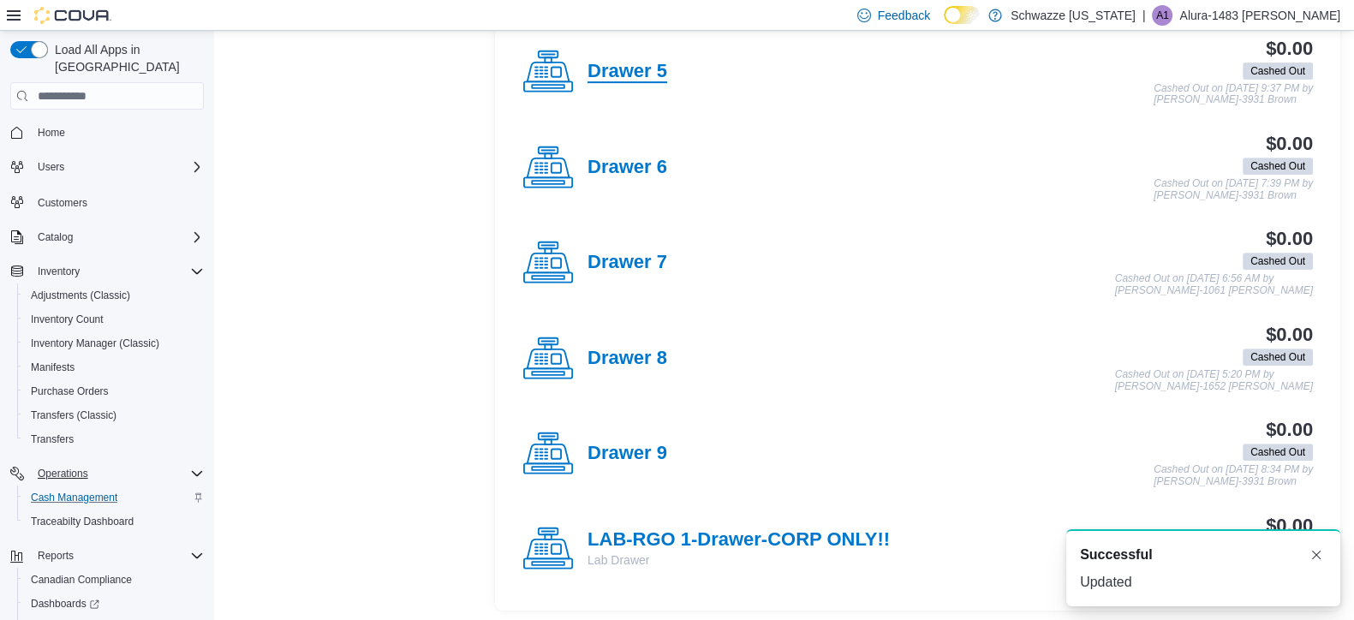
click at [610, 64] on h4 "Drawer 5" at bounding box center [627, 72] width 80 height 22
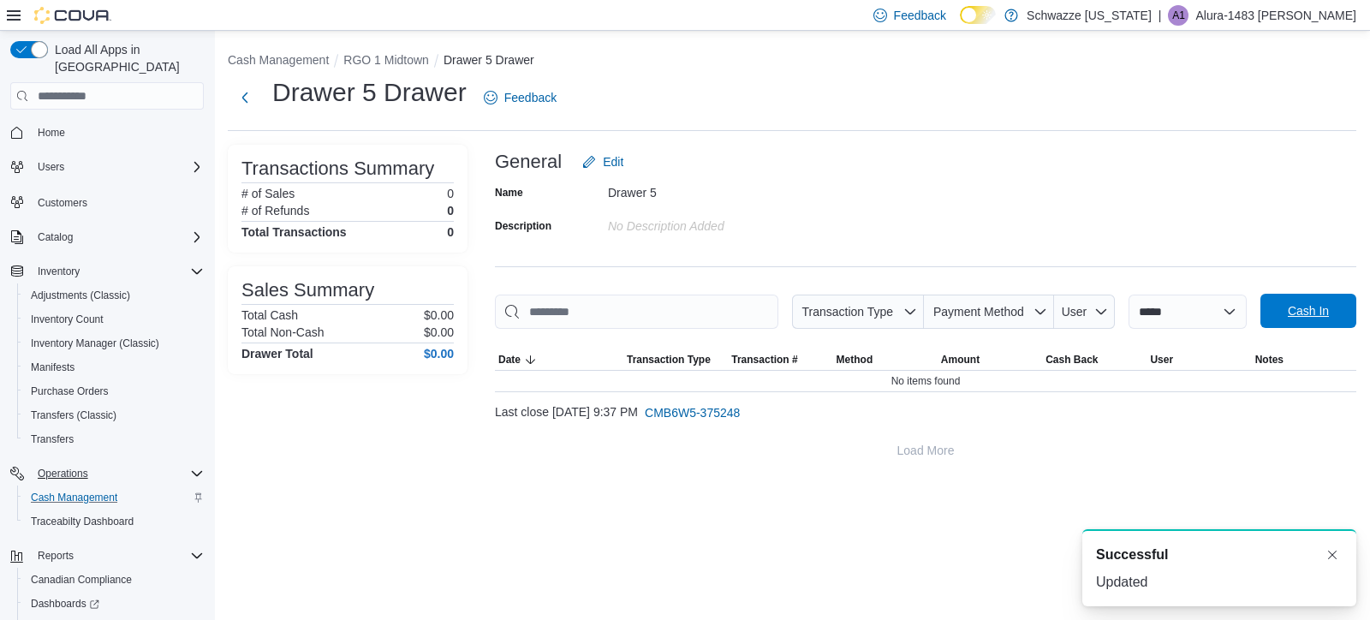
click at [1280, 326] on span "Cash In" at bounding box center [1308, 311] width 75 height 34
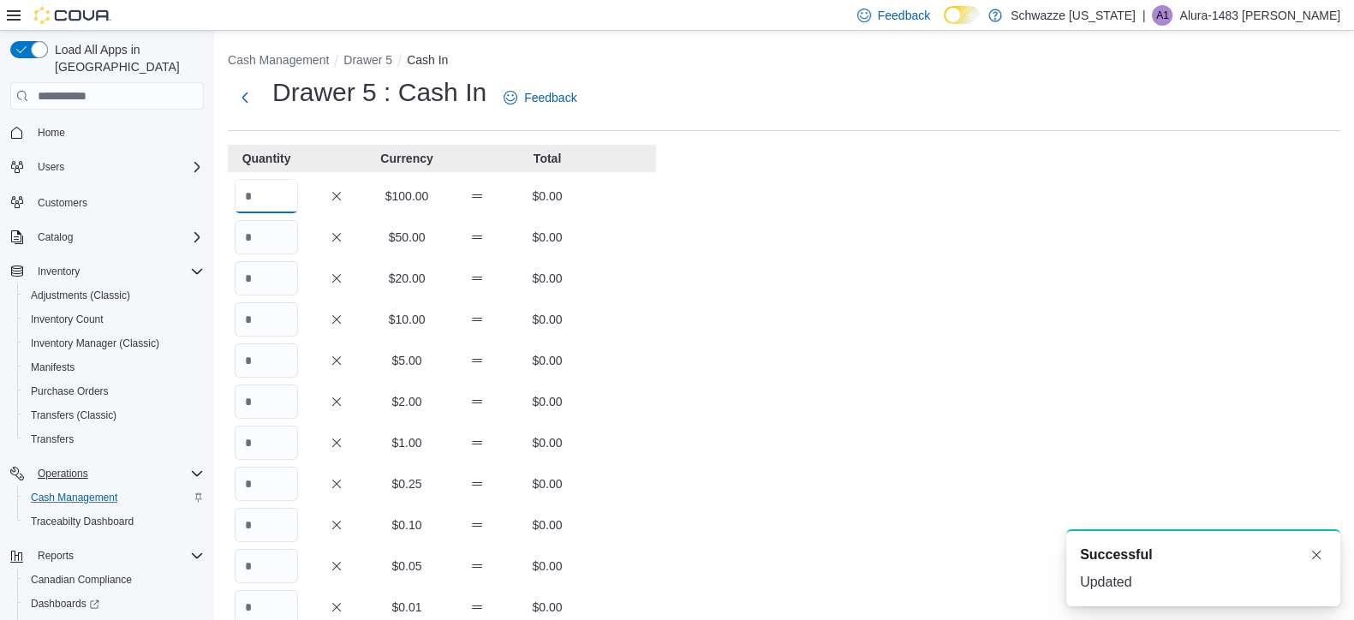
click at [261, 202] on input "Quantity" at bounding box center [266, 196] width 63 height 34
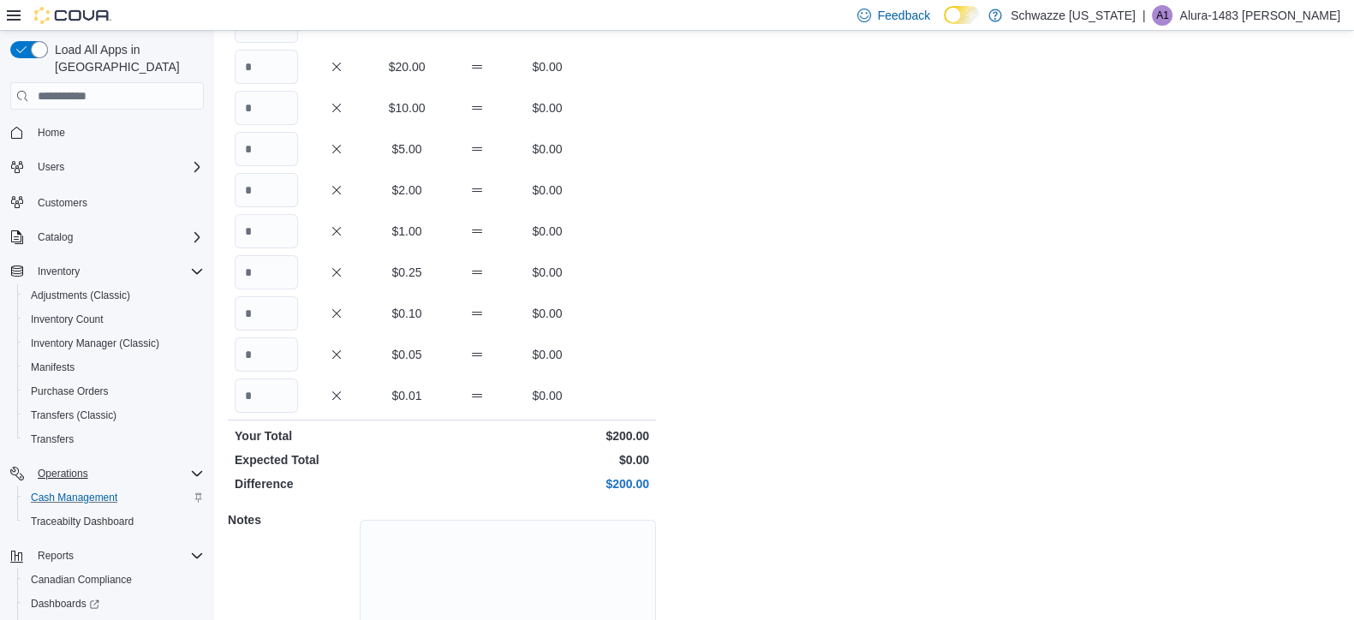
scroll to position [304, 0]
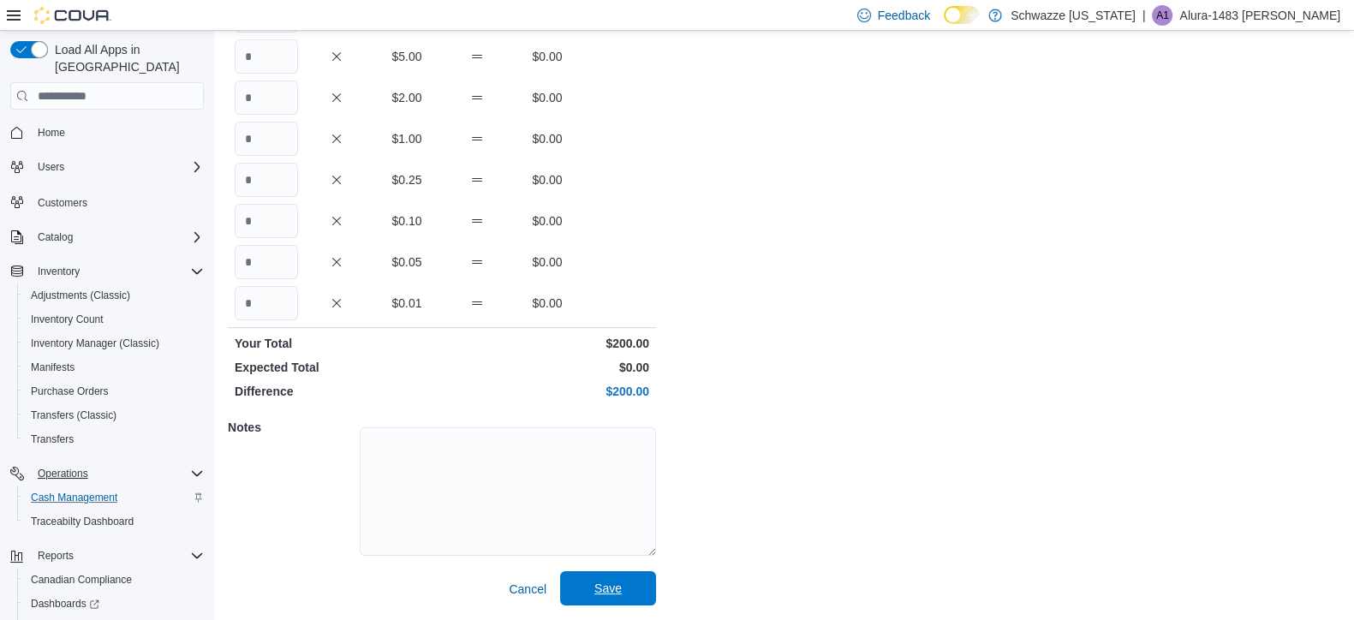
type input "*"
click at [617, 590] on span "Save" at bounding box center [607, 588] width 27 height 17
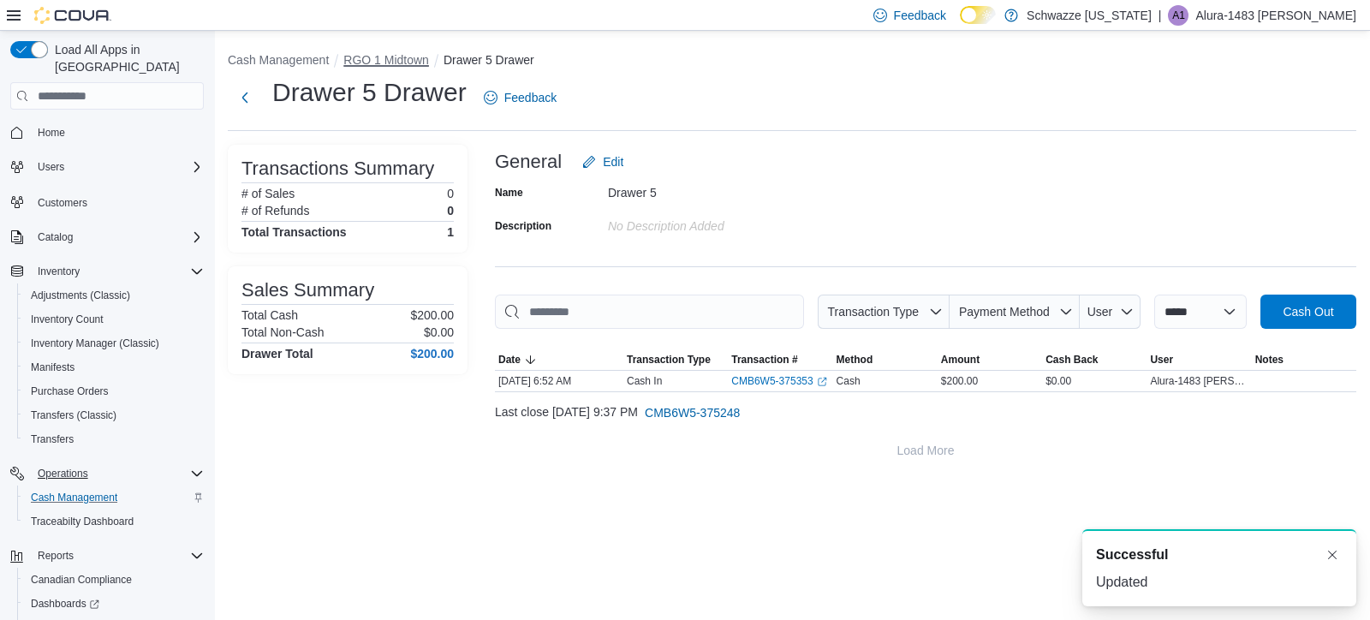
click at [385, 64] on button "RGO 1 Midtown" at bounding box center [386, 60] width 86 height 14
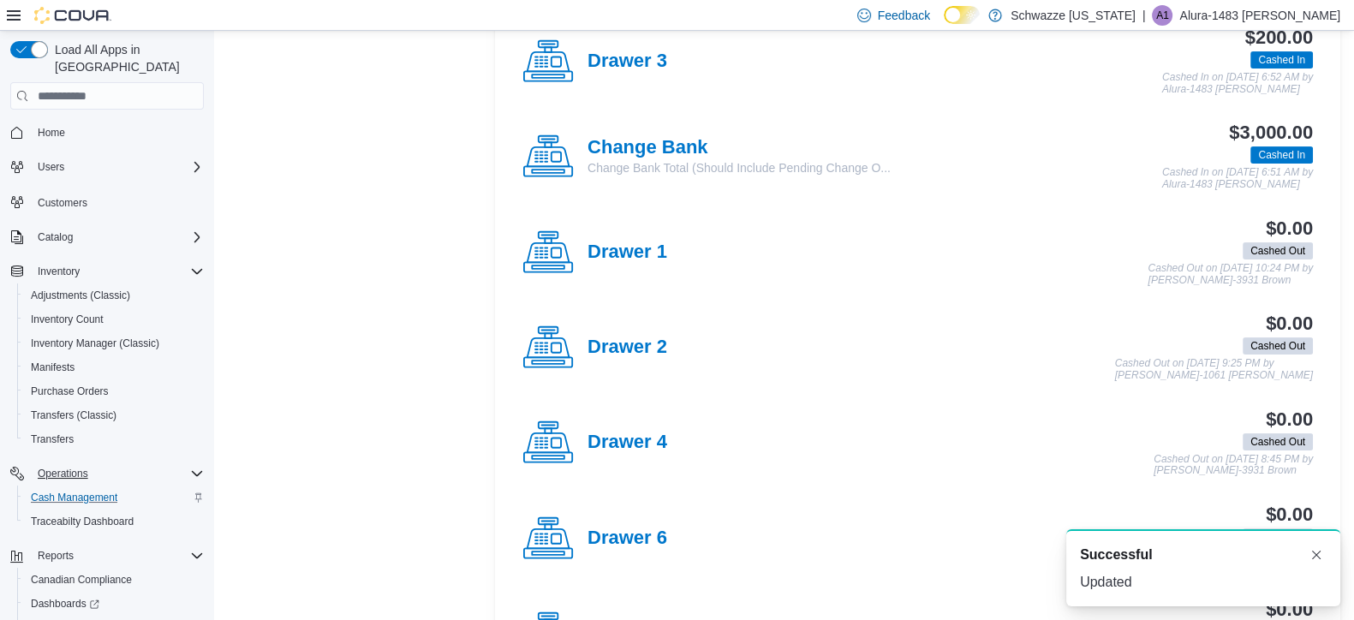
scroll to position [569, 0]
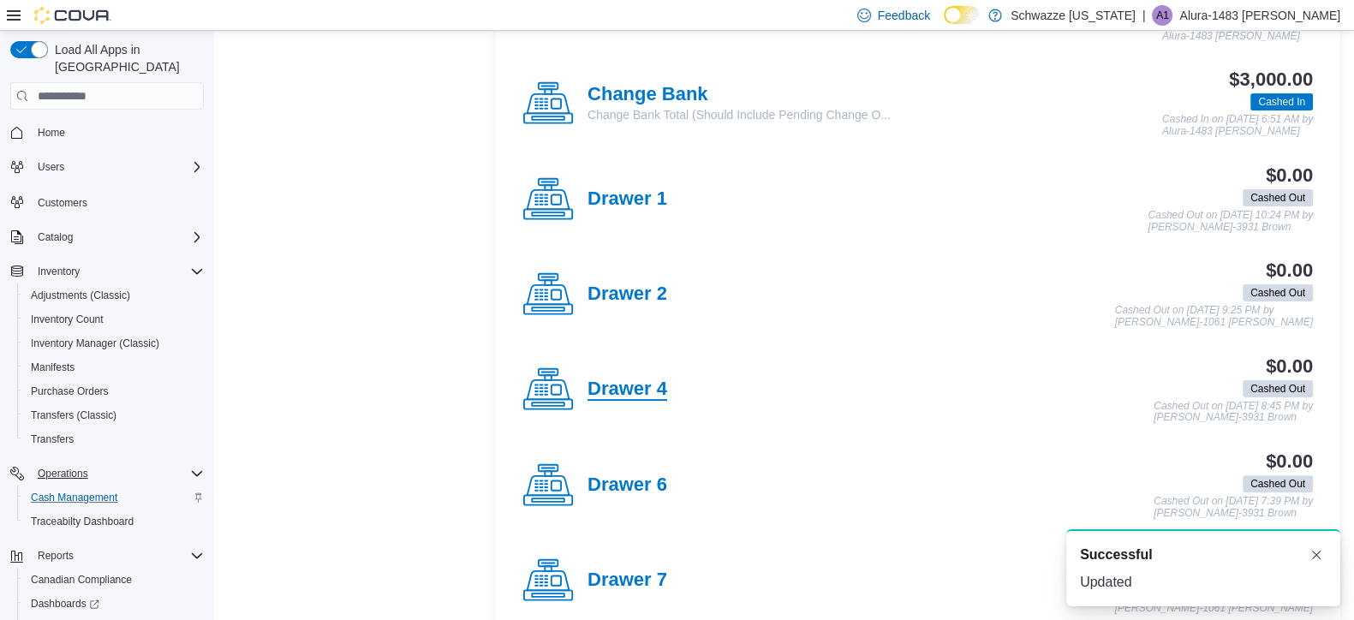
click at [632, 384] on h4 "Drawer 4" at bounding box center [627, 389] width 80 height 22
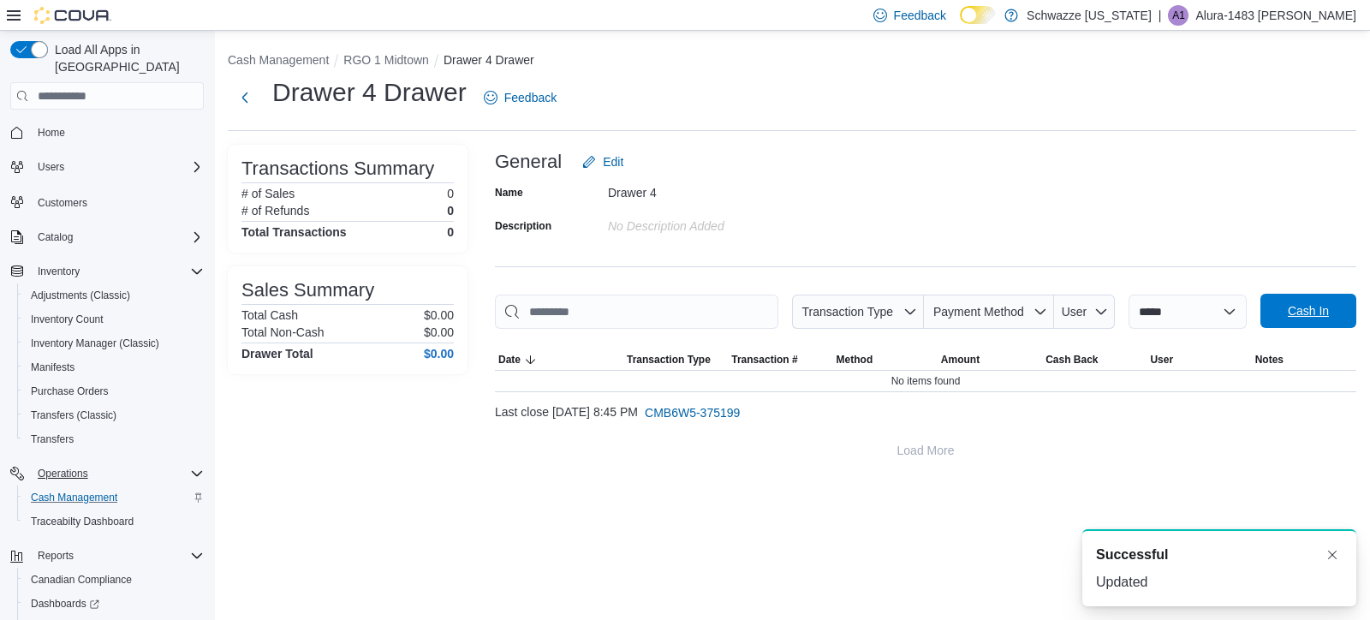
click at [1283, 316] on span "Cash In" at bounding box center [1308, 311] width 75 height 34
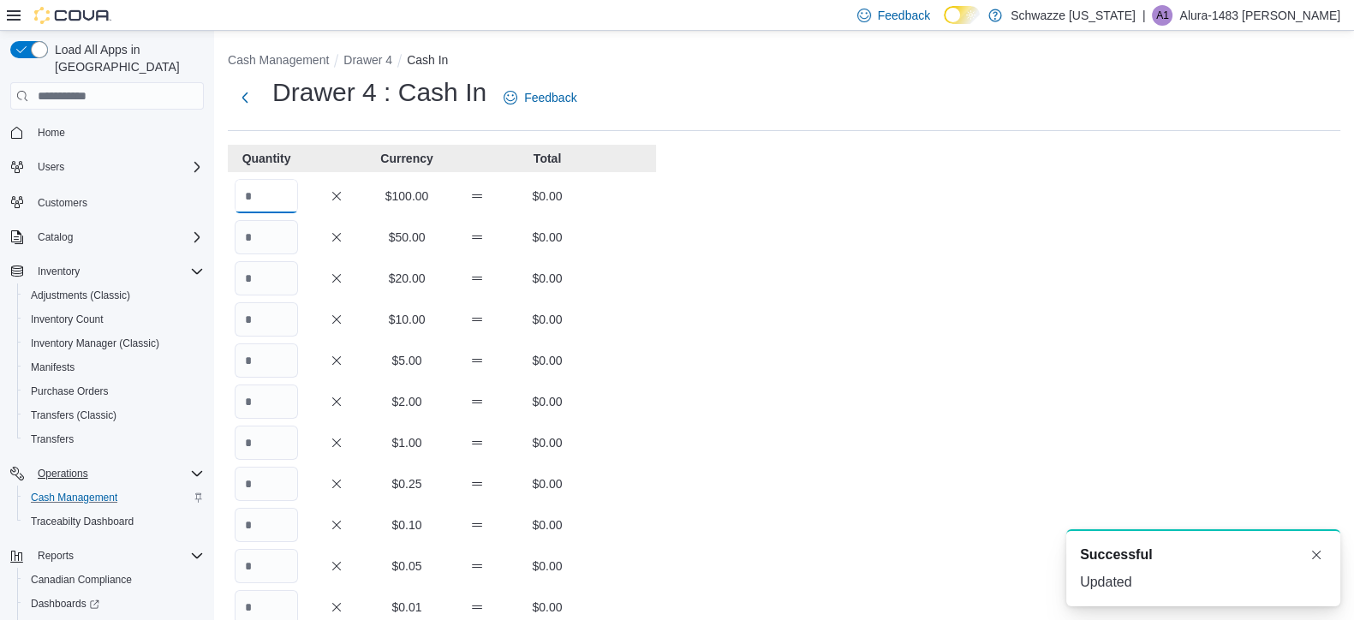
click at [277, 208] on input "Quantity" at bounding box center [266, 196] width 63 height 34
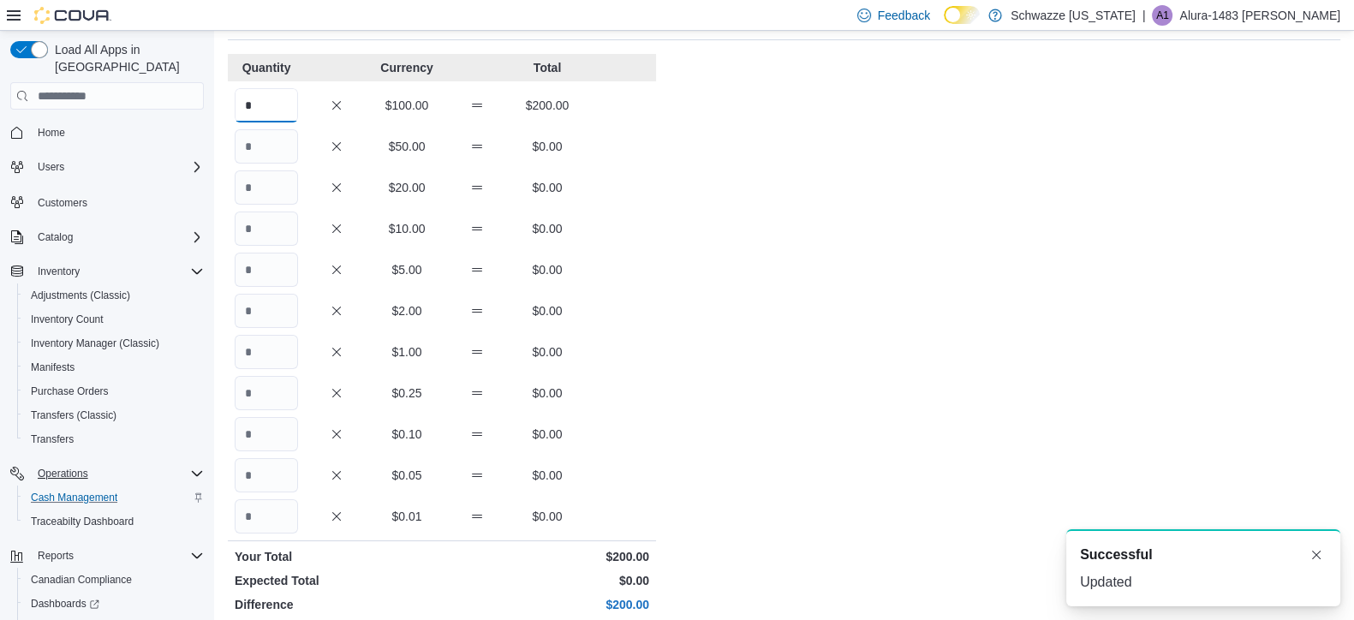
scroll to position [304, 0]
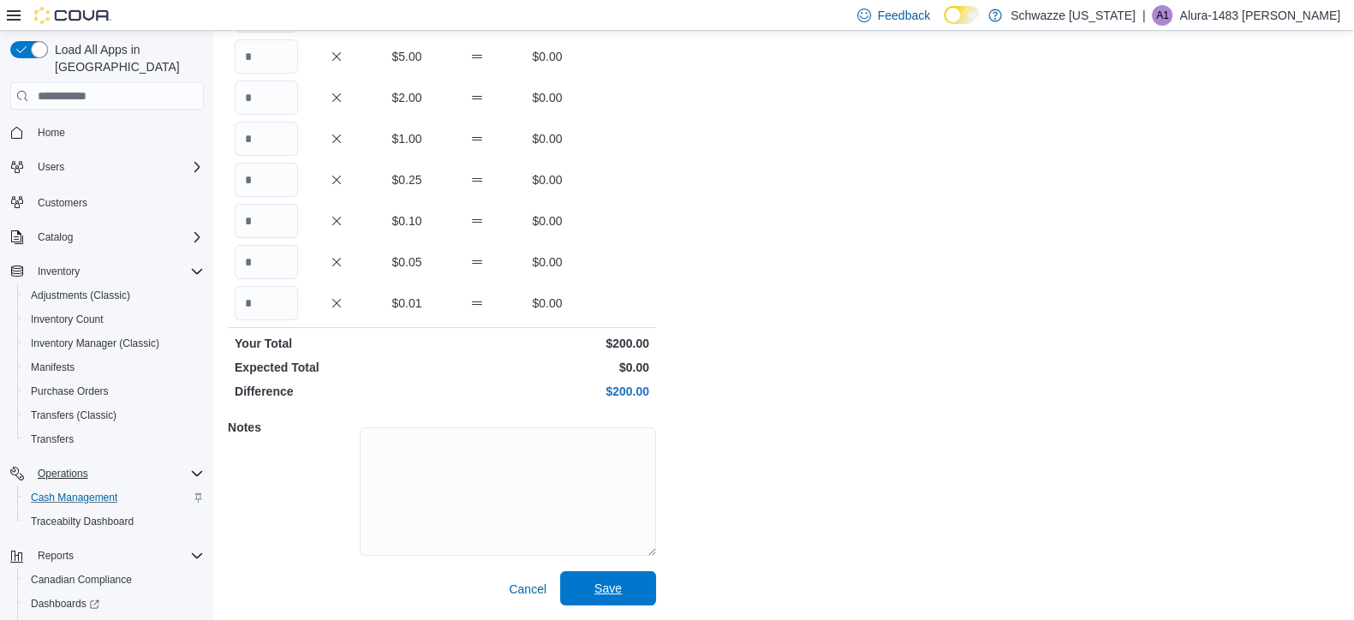
type input "*"
click at [634, 600] on span "Save" at bounding box center [607, 588] width 75 height 34
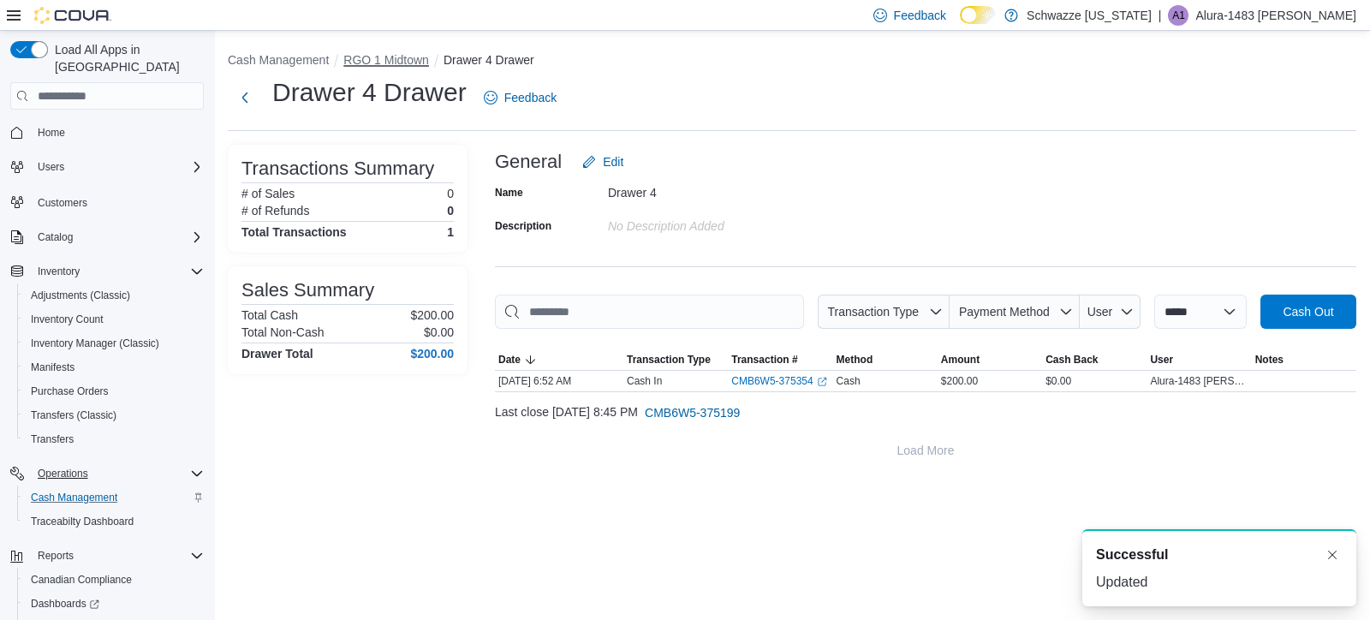
click at [386, 64] on button "RGO 1 Midtown" at bounding box center [386, 60] width 86 height 14
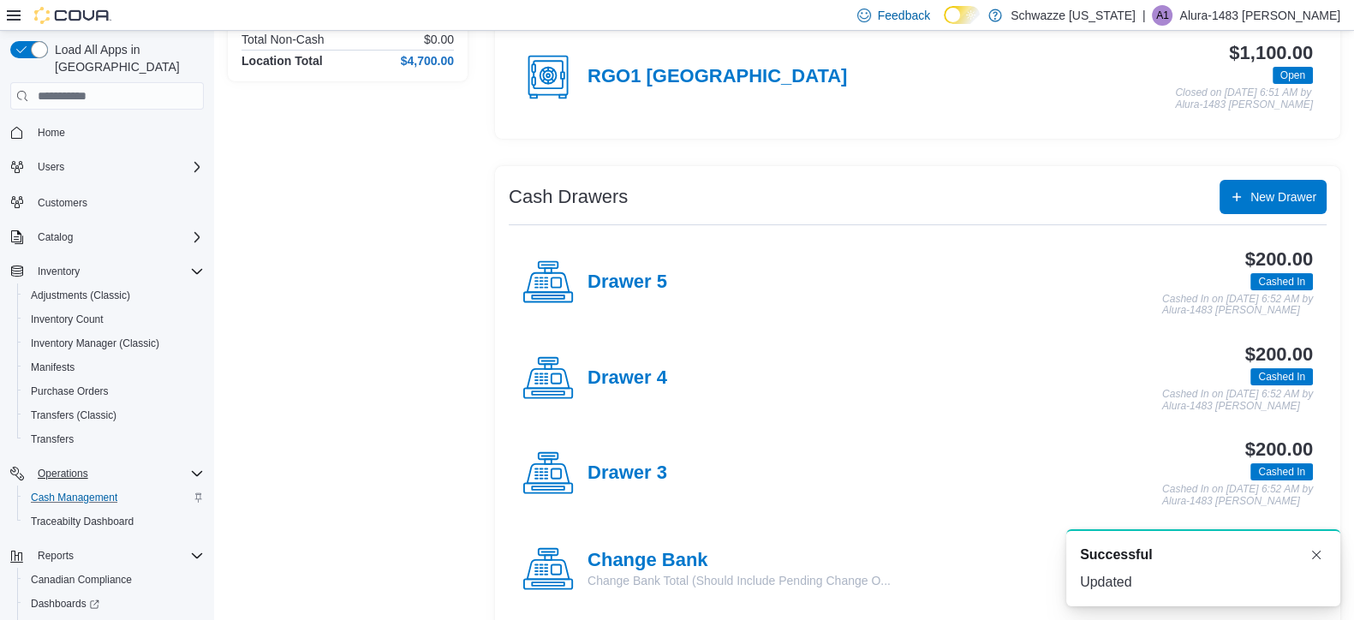
scroll to position [211, 0]
